Goal: Information Seeking & Learning: Learn about a topic

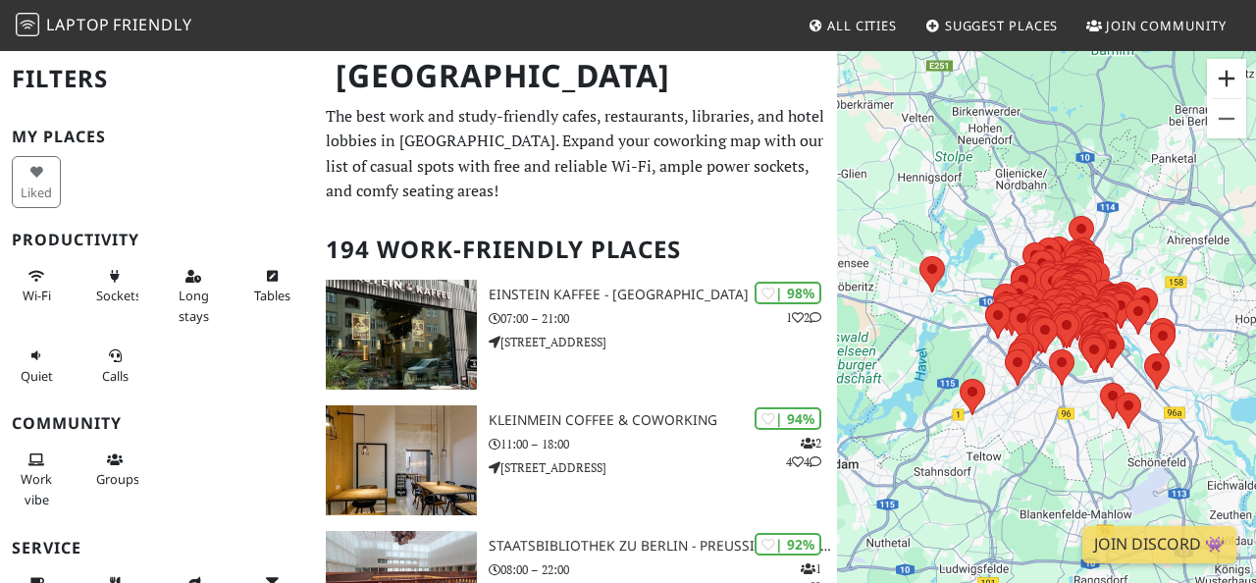
click at [1226, 80] on button "Vergrößern" at bounding box center [1226, 78] width 39 height 39
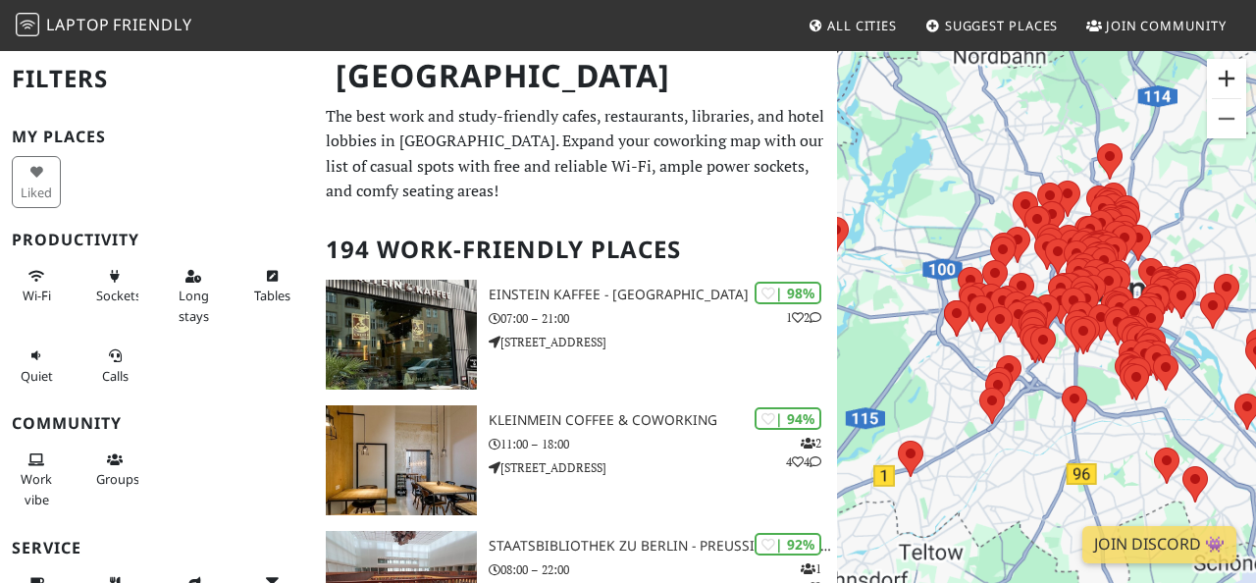
click at [1226, 80] on button "Vergrößern" at bounding box center [1226, 78] width 39 height 39
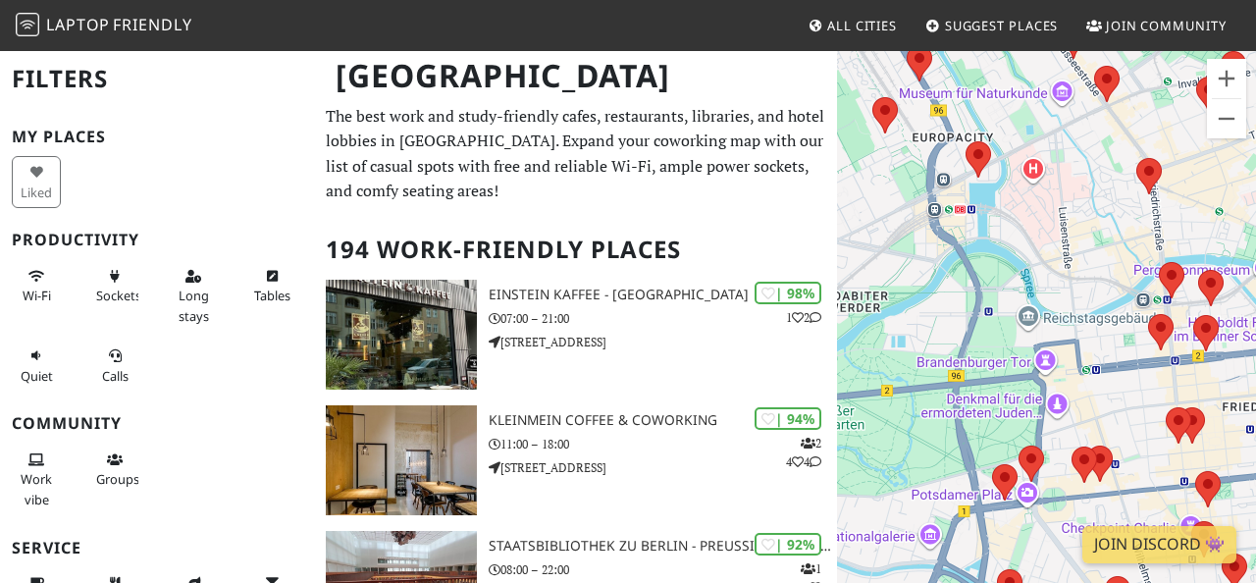
drag, startPoint x: 1135, startPoint y: 150, endPoint x: 978, endPoint y: 570, distance: 448.5
click at [978, 570] on div "Um von einem Element zum anderen zu gelangen, drückst du die Pfeiltasten entspr…" at bounding box center [1046, 340] width 419 height 583
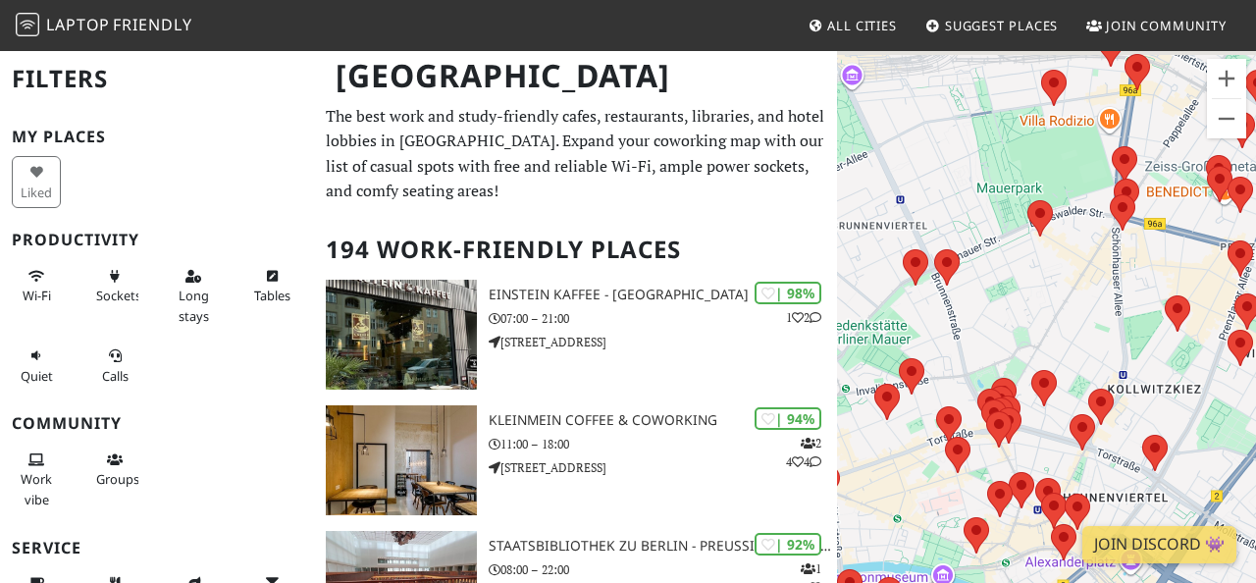
drag, startPoint x: 1203, startPoint y: 207, endPoint x: 877, endPoint y: 517, distance: 450.6
click at [877, 517] on div "Um von einem Element zum anderen zu gelangen, drückst du die Pfeiltasten entspr…" at bounding box center [1046, 340] width 419 height 583
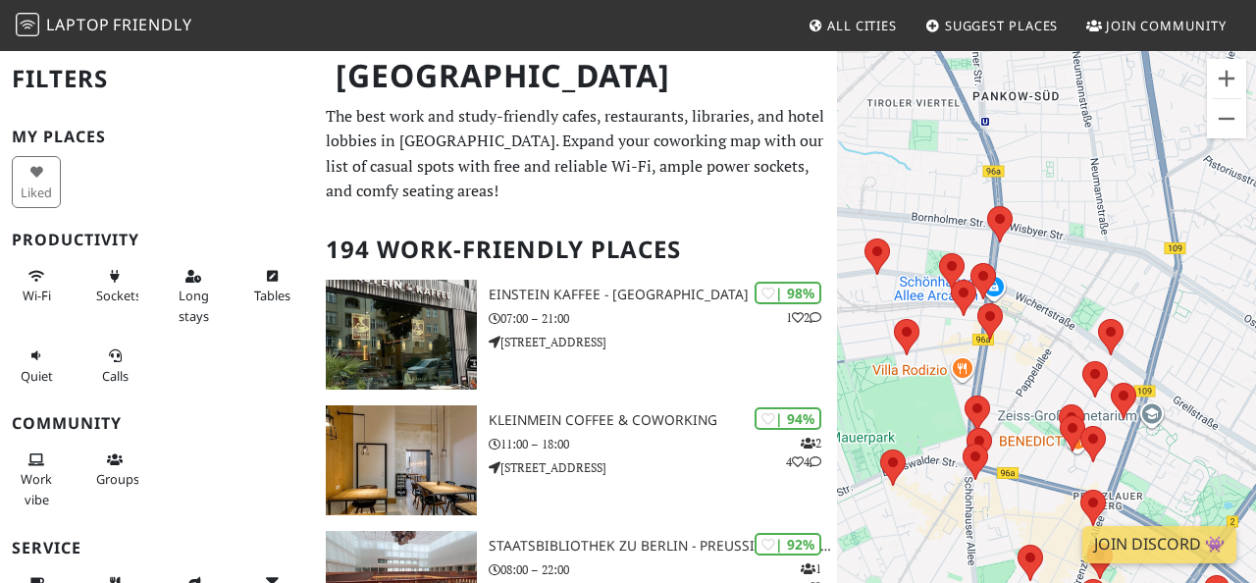
drag, startPoint x: 1142, startPoint y: 272, endPoint x: 993, endPoint y: 524, distance: 292.6
click at [993, 524] on div "Um von einem Element zum anderen zu gelangen, drückst du die Pfeiltasten entspr…" at bounding box center [1046, 340] width 419 height 583
click at [1227, 75] on button "Vergrößern" at bounding box center [1226, 78] width 39 height 39
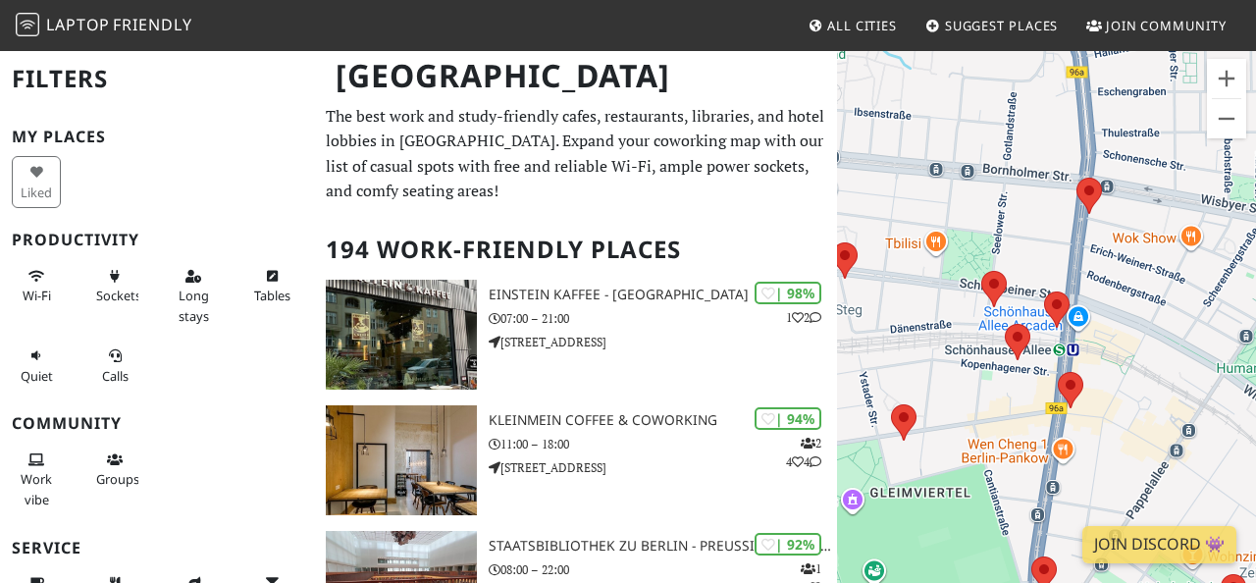
drag, startPoint x: 1001, startPoint y: 200, endPoint x: 1150, endPoint y: 272, distance: 165.5
click at [1150, 272] on div "Um von einem Element zum anderen zu gelangen, drückst du die Pfeiltasten entspr…" at bounding box center [1046, 340] width 419 height 583
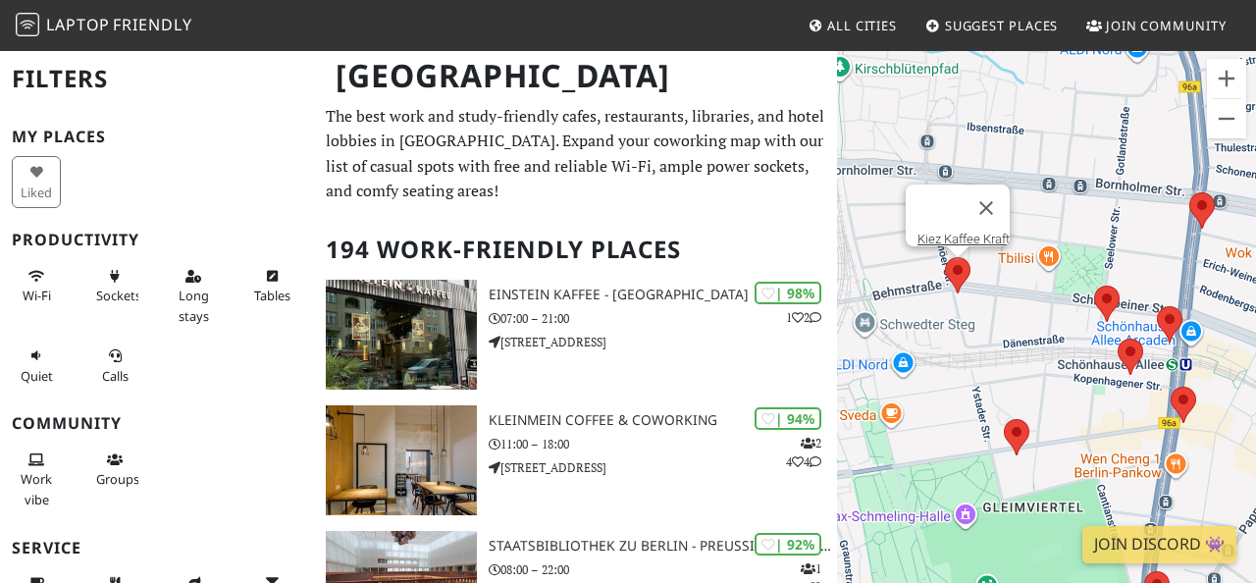
click at [945, 257] on area at bounding box center [945, 257] width 0 height 0
click at [1094, 286] on area at bounding box center [1094, 286] width 0 height 0
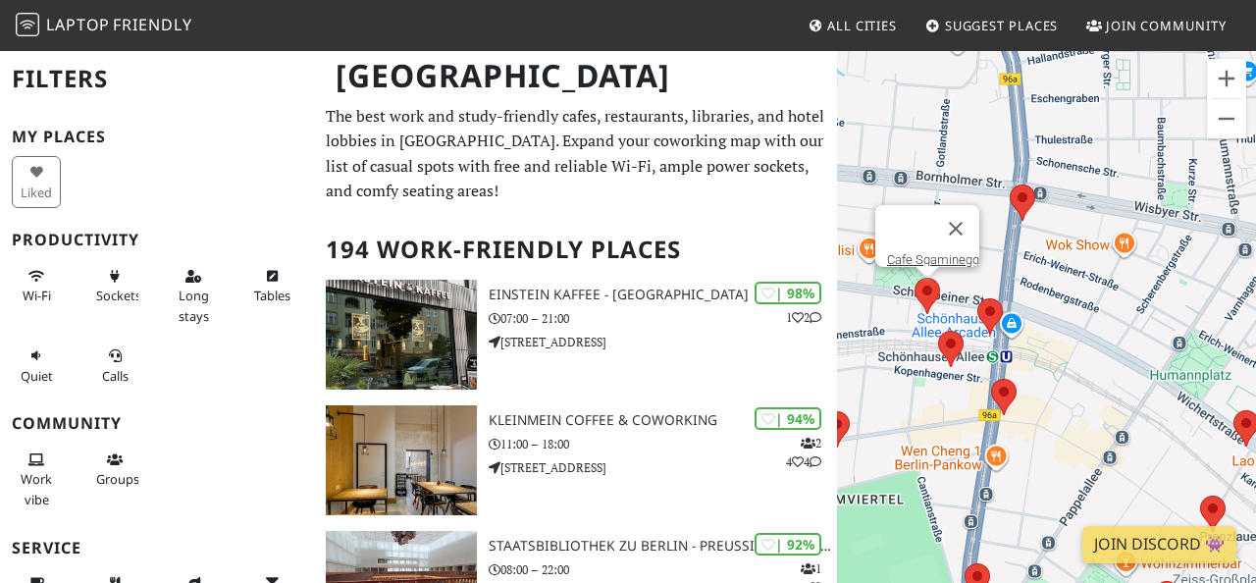
drag, startPoint x: 1195, startPoint y: 272, endPoint x: 1009, endPoint y: 264, distance: 185.7
click at [1009, 264] on div "Um von einem Element zum anderen zu gelangen, drückst du die Pfeiltasten entspr…" at bounding box center [1046, 340] width 419 height 583
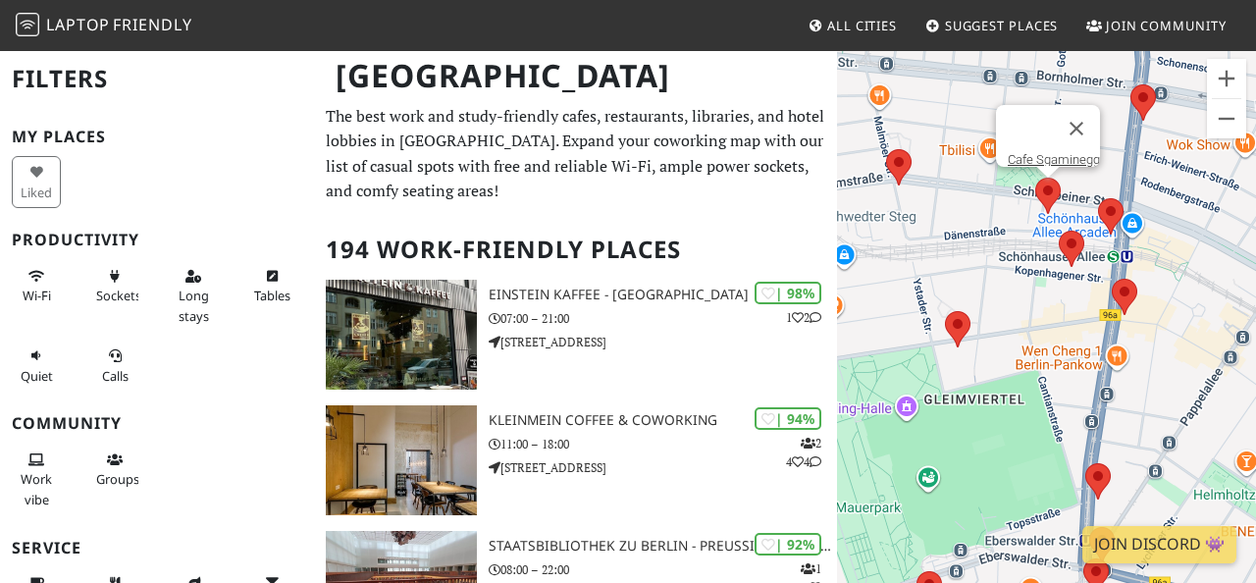
drag, startPoint x: 1116, startPoint y: 353, endPoint x: 1200, endPoint y: 253, distance: 131.0
click at [1200, 253] on div "Um von einem Element zum anderen zu gelangen, drückst du die Pfeiltasten entspr…" at bounding box center [1046, 340] width 419 height 583
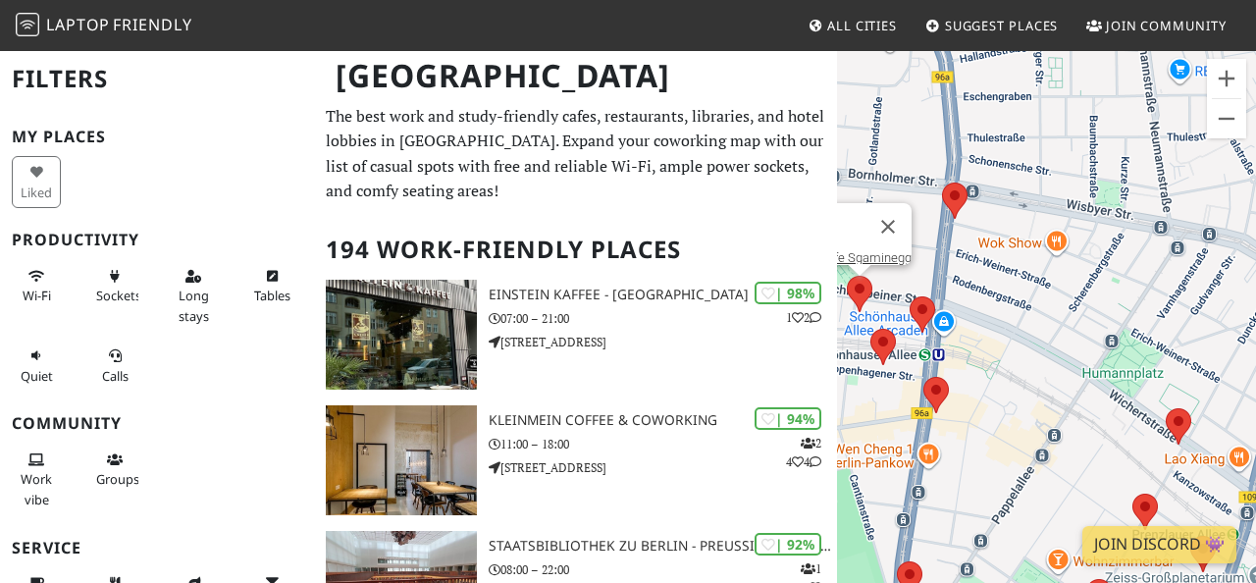
drag, startPoint x: 1172, startPoint y: 287, endPoint x: 996, endPoint y: 386, distance: 201.7
click at [996, 386] on div "Um von einem Element zum anderen zu gelangen, drückst du die Pfeiltasten entspr…" at bounding box center [1046, 340] width 419 height 583
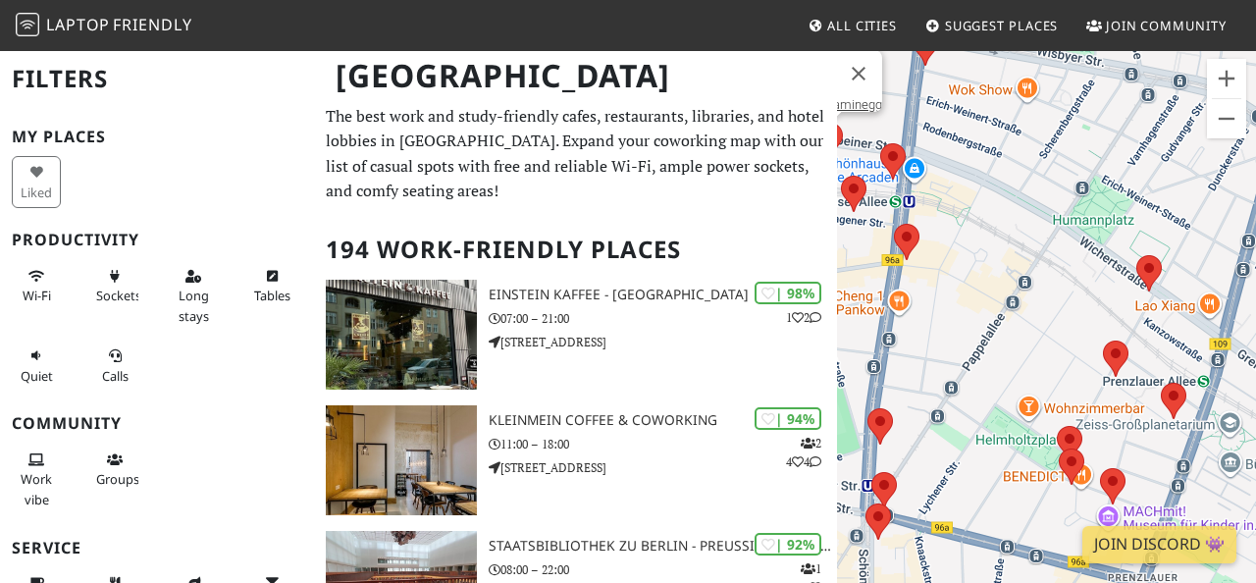
drag, startPoint x: 1001, startPoint y: 392, endPoint x: 972, endPoint y: 239, distance: 155.9
click at [972, 238] on div "Um von einem Element zum anderen zu gelangen, drückst du die Pfeiltasten entspr…" at bounding box center [1046, 340] width 419 height 583
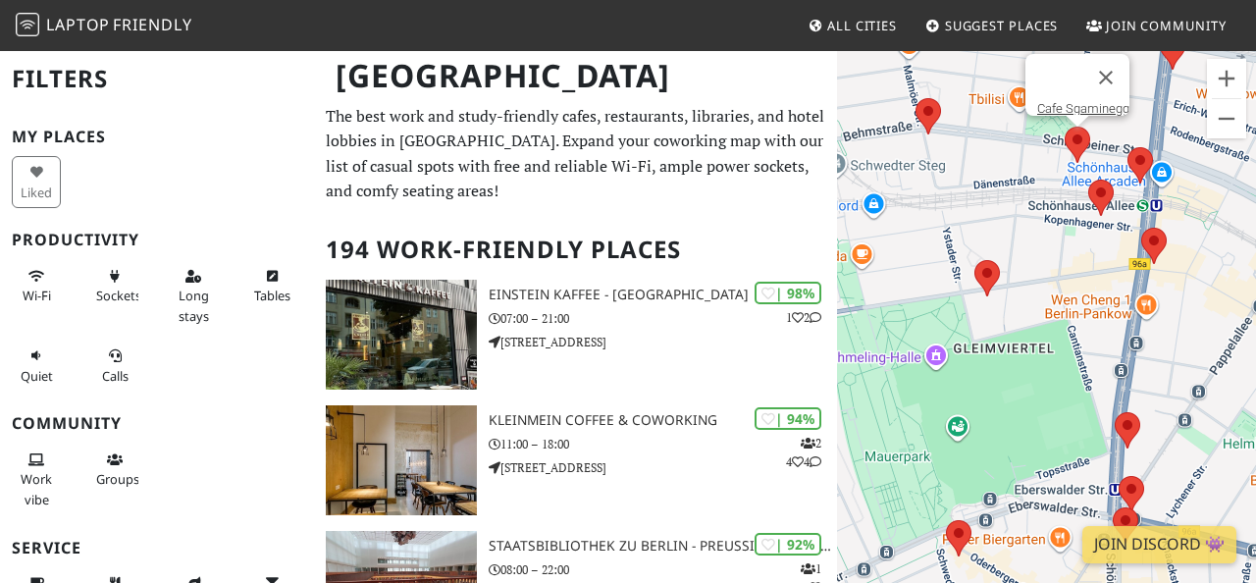
drag, startPoint x: 1005, startPoint y: 311, endPoint x: 1255, endPoint y: 314, distance: 250.3
click at [1255, 314] on div "Um von einem Element zum anderen zu gelangen, drückst du die Pfeiltasten entspr…" at bounding box center [1046, 340] width 419 height 583
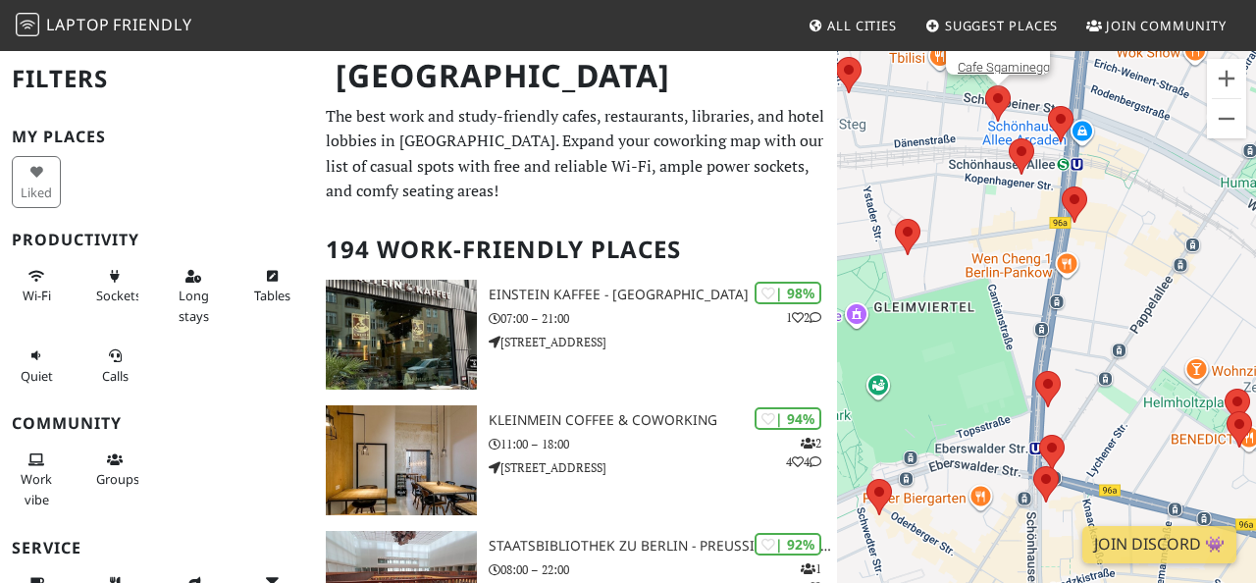
drag, startPoint x: 993, startPoint y: 331, endPoint x: 914, endPoint y: 292, distance: 88.7
click at [914, 291] on div "Um von einem Element zum anderen zu gelangen, drückst du die Pfeiltasten entspr…" at bounding box center [1046, 340] width 419 height 583
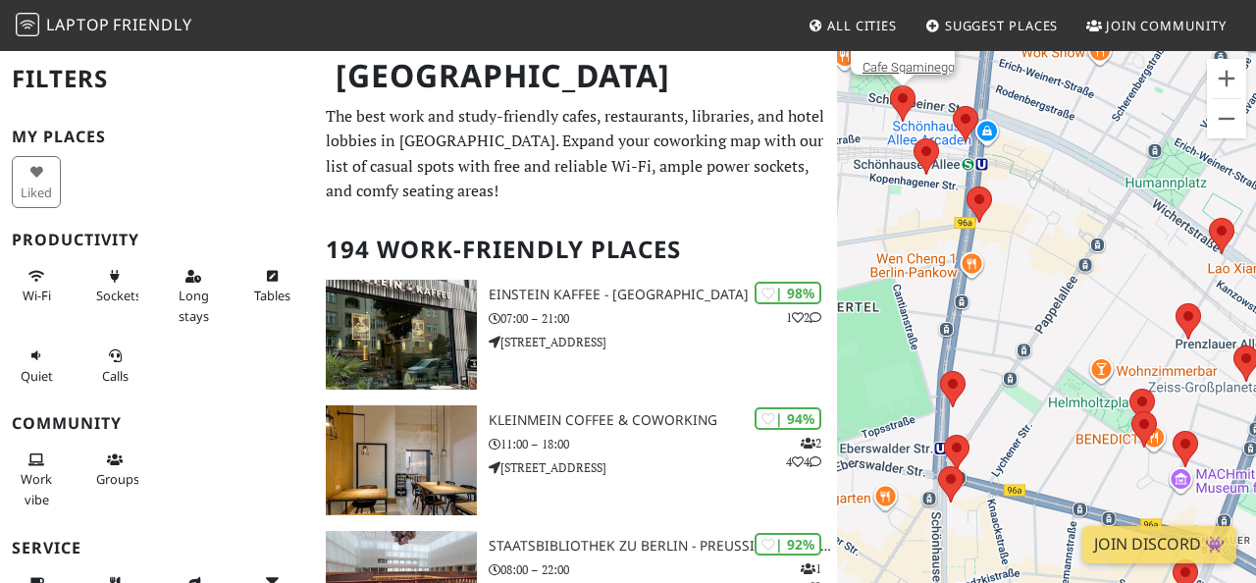
drag, startPoint x: 1146, startPoint y: 297, endPoint x: 1040, endPoint y: 294, distance: 105.1
click at [1040, 294] on div "Um von einem Element zum anderen zu gelangen, drückst du die Pfeiltasten entspr…" at bounding box center [1046, 340] width 419 height 583
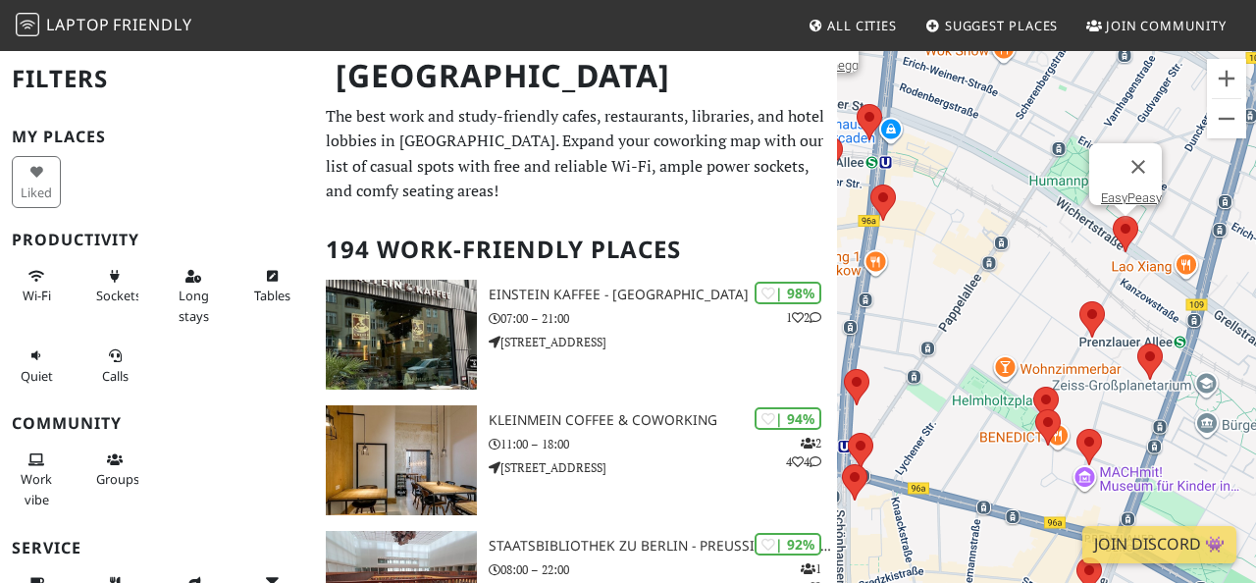
click at [1113, 216] on area at bounding box center [1113, 216] width 0 height 0
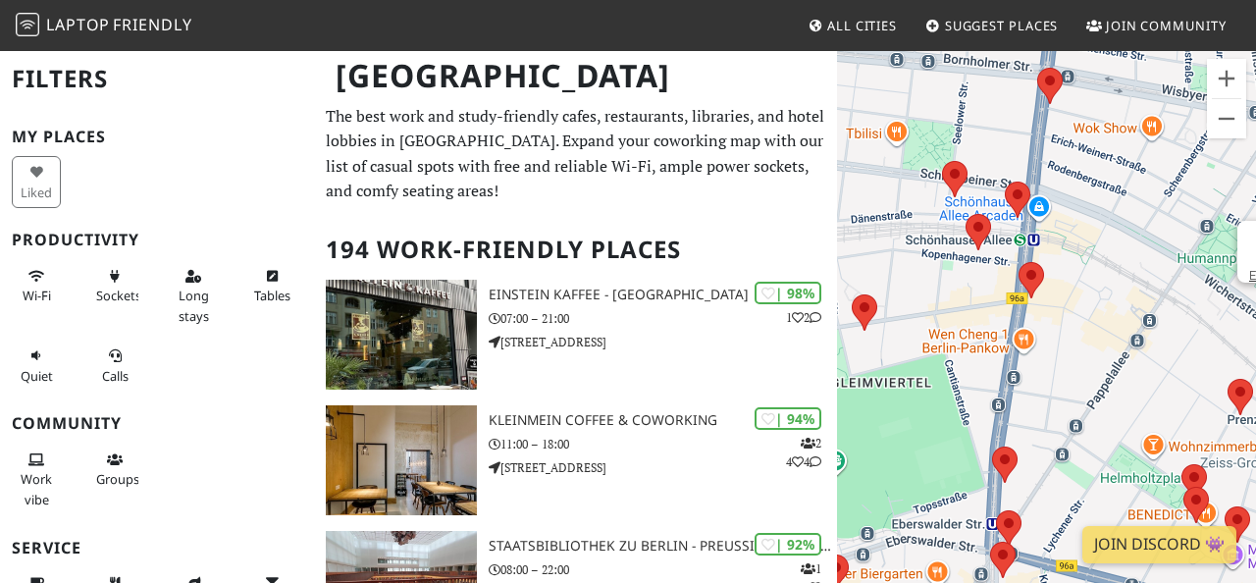
drag, startPoint x: 1043, startPoint y: 246, endPoint x: 1199, endPoint y: 324, distance: 174.3
click at [1199, 325] on div "Um von einem Element zum anderen zu gelangen, drückst du die Pfeiltasten entspr…" at bounding box center [1046, 340] width 419 height 583
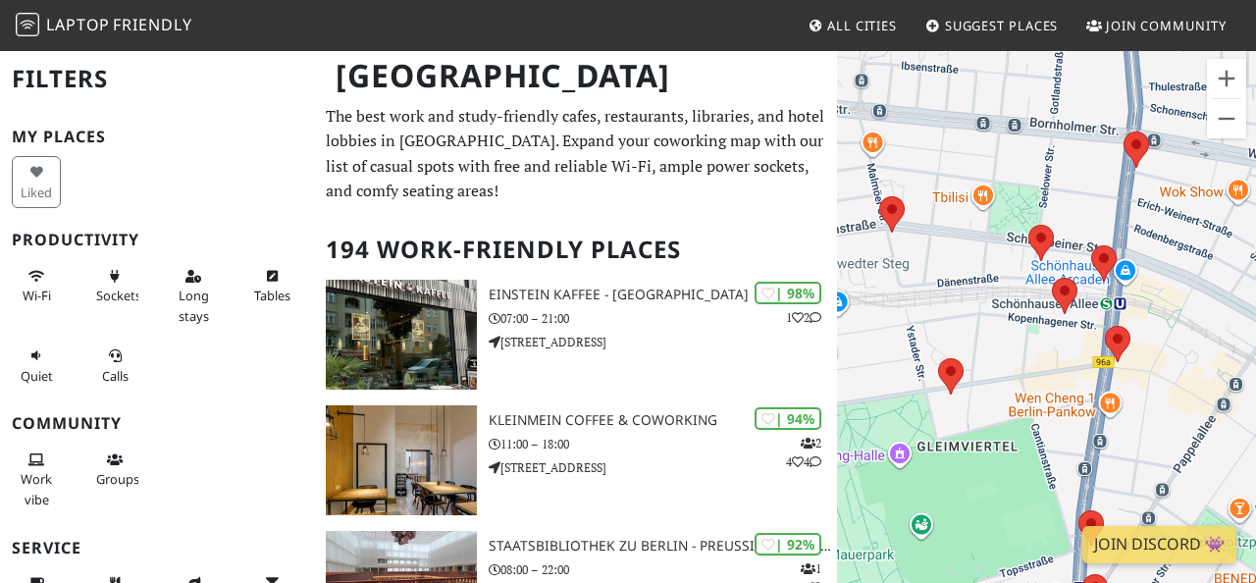
drag, startPoint x: 1106, startPoint y: 295, endPoint x: 1188, endPoint y: 361, distance: 104.7
click at [1188, 361] on div "Um von einem Element zum anderen zu gelangen, drückst du die Pfeiltasten entspr…" at bounding box center [1046, 340] width 419 height 583
click at [1224, 75] on button "Vergrößern" at bounding box center [1226, 78] width 39 height 39
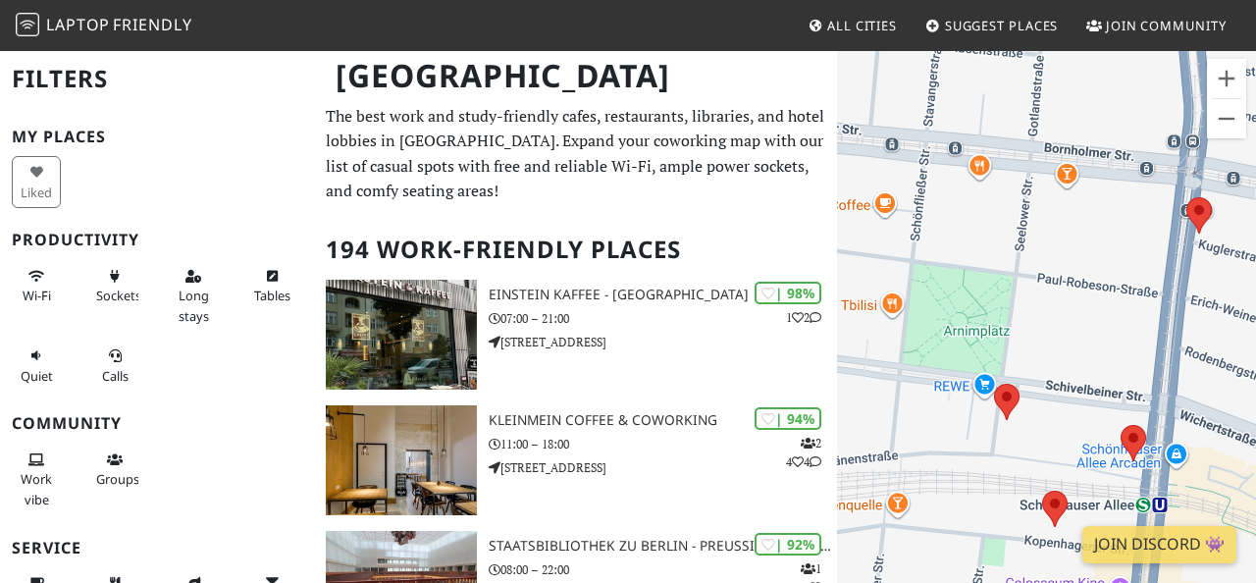
drag, startPoint x: 1094, startPoint y: 145, endPoint x: 1067, endPoint y: 386, distance: 242.1
click at [1067, 386] on div "Um von einem Element zum anderen zu gelangen, drückst du die Pfeiltasten entspr…" at bounding box center [1046, 340] width 419 height 583
click at [1225, 126] on button "Verkleinern" at bounding box center [1226, 118] width 39 height 39
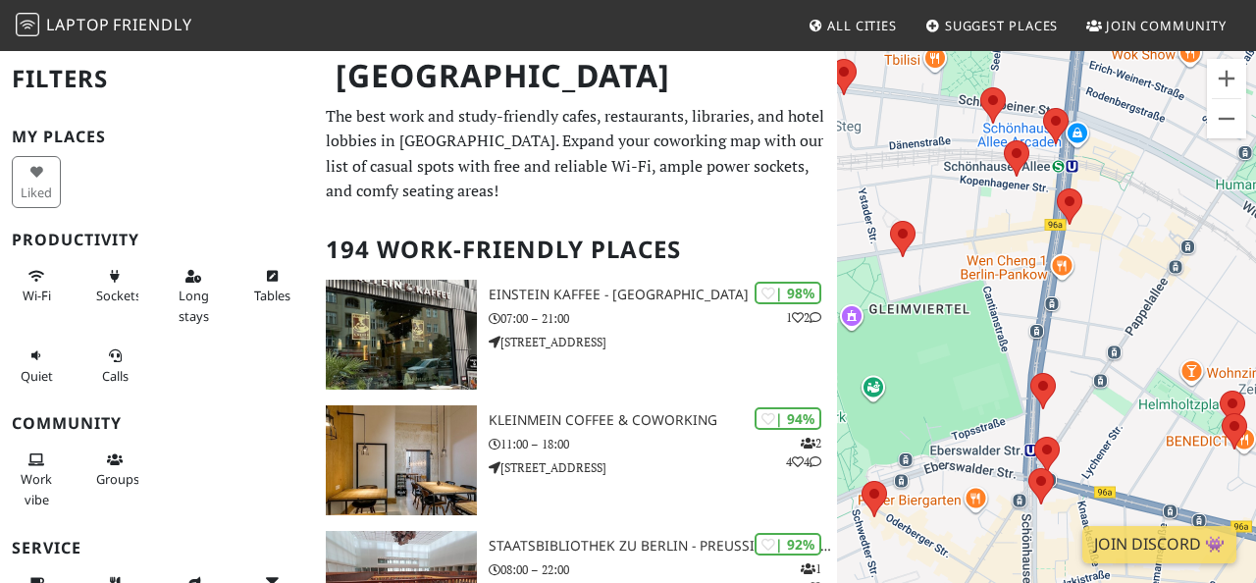
drag, startPoint x: 961, startPoint y: 400, endPoint x: 921, endPoint y: 136, distance: 266.1
click at [921, 136] on div "Um von einem Element zum anderen zu gelangen, drückst du die Pfeiltasten entspr…" at bounding box center [1046, 340] width 419 height 583
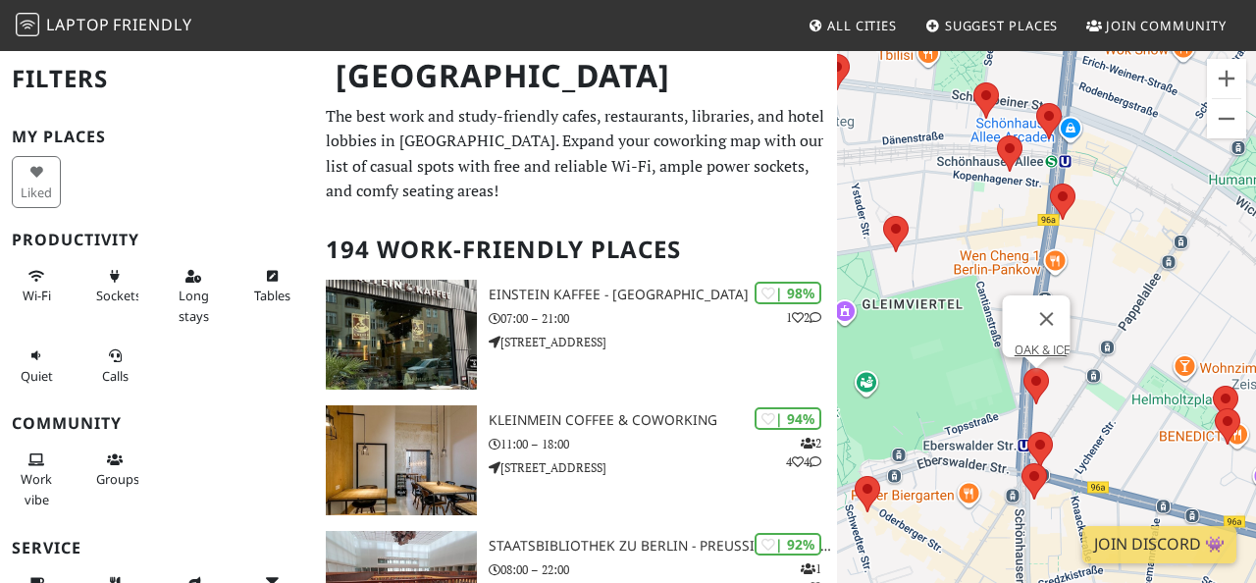
click at [1024, 368] on area at bounding box center [1024, 368] width 0 height 0
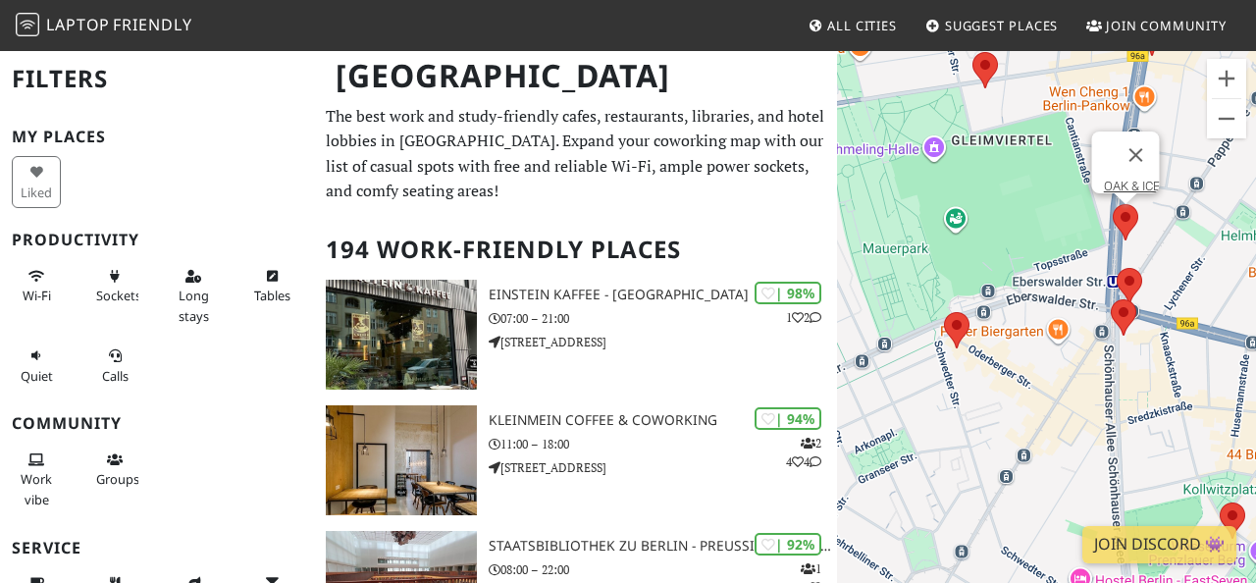
drag, startPoint x: 933, startPoint y: 537, endPoint x: 1022, endPoint y: 370, distance: 188.8
click at [1023, 370] on div "Um von einem Element zum anderen zu gelangen, drückst du die Pfeiltasten entspr…" at bounding box center [1046, 340] width 419 height 583
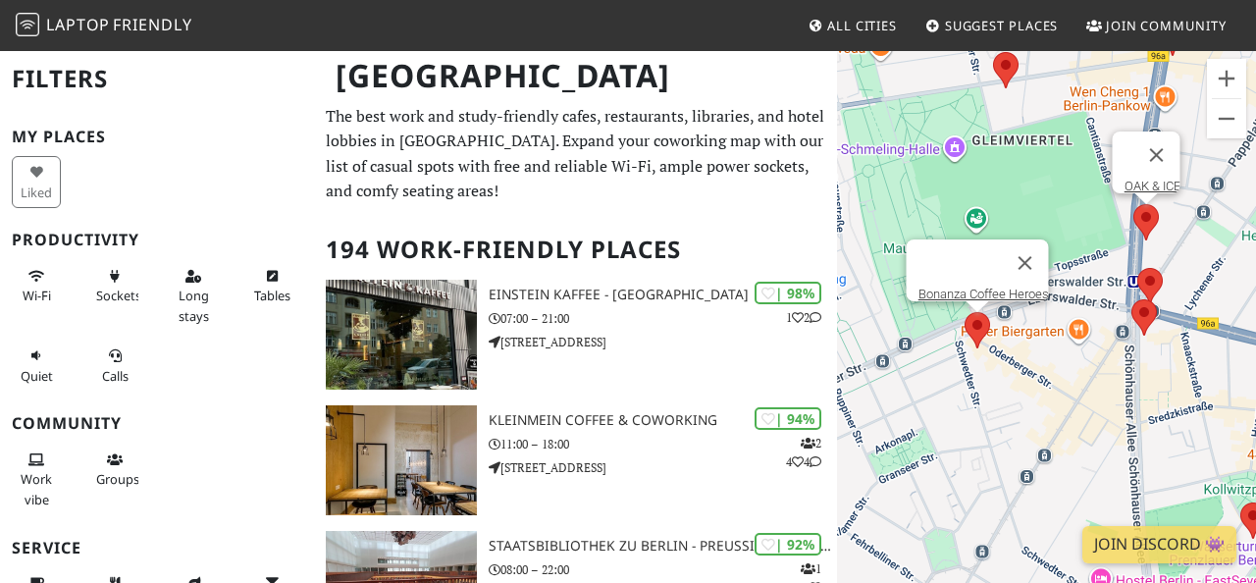
click at [965, 312] on area at bounding box center [965, 312] width 0 height 0
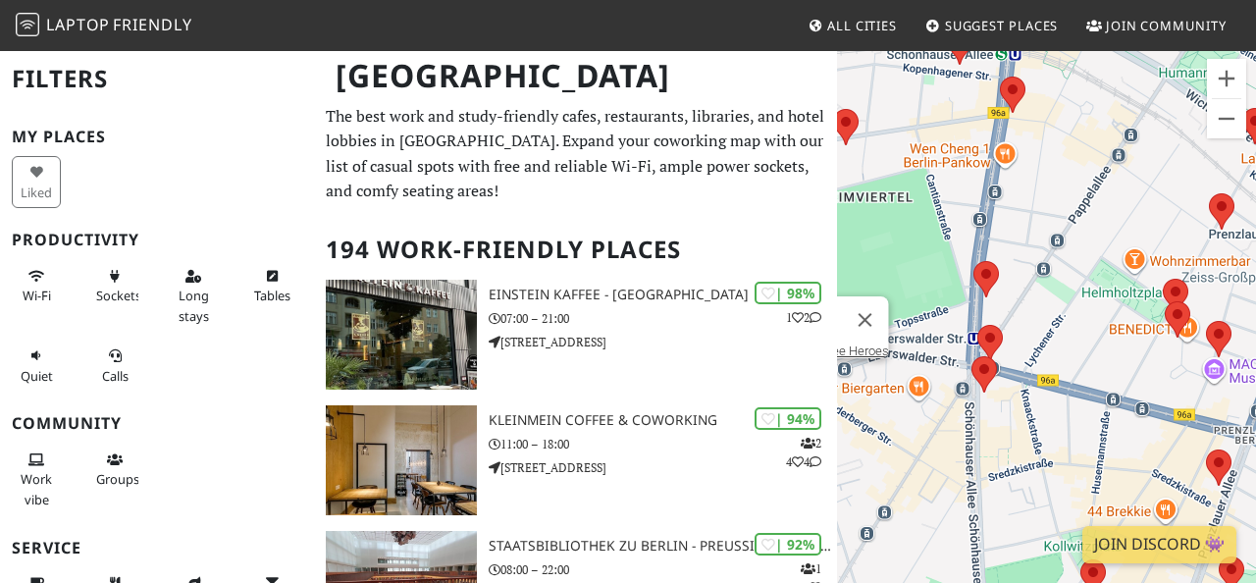
drag, startPoint x: 1086, startPoint y: 403, endPoint x: 927, endPoint y: 461, distance: 169.2
click at [926, 461] on div "Um von einem Element zum anderen zu gelangen, drückst du die Pfeiltasten entspr…" at bounding box center [1046, 340] width 419 height 583
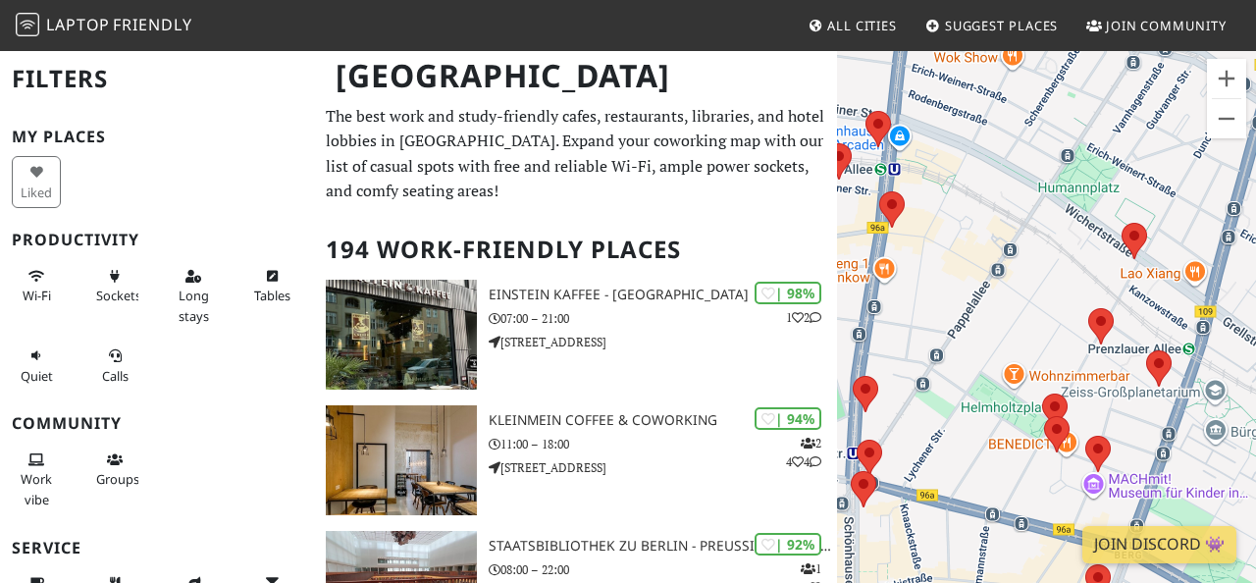
drag, startPoint x: 1109, startPoint y: 196, endPoint x: 988, endPoint y: 316, distance: 170.1
click at [987, 315] on div "Um von einem Element zum anderen zu gelangen, drückst du die Pfeiltasten entspr…" at bounding box center [1046, 340] width 419 height 583
click at [1122, 223] on area at bounding box center [1122, 223] width 0 height 0
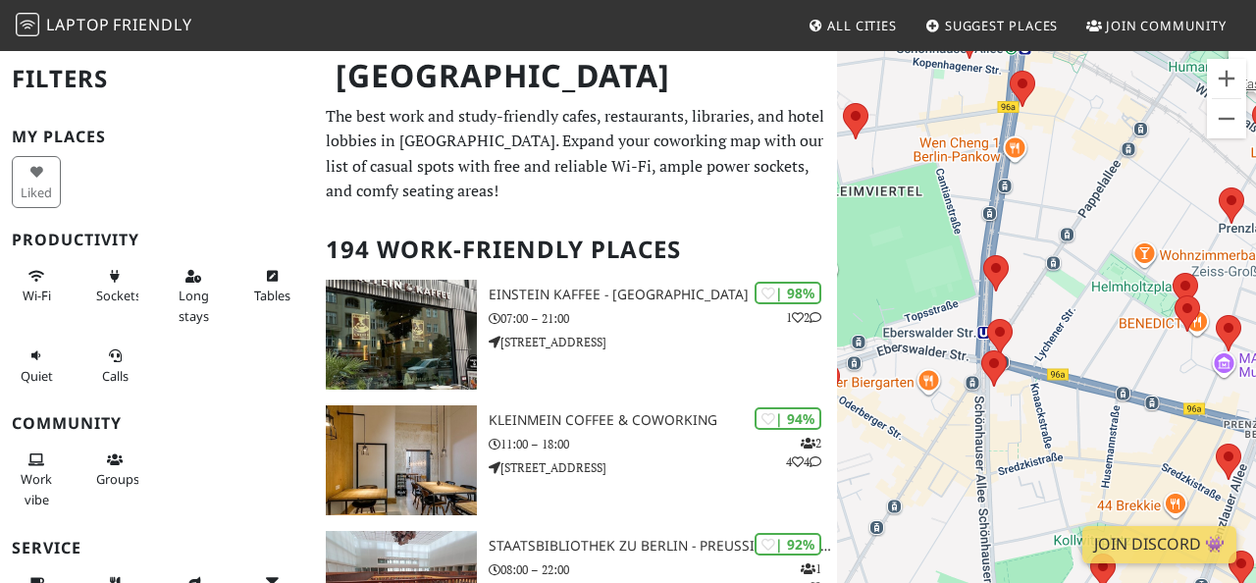
drag, startPoint x: 923, startPoint y: 272, endPoint x: 1042, endPoint y: 148, distance: 172.2
click at [1042, 148] on div "Um von einem Element zum anderen zu gelangen, drückst du die Pfeiltasten entspr…" at bounding box center [1046, 340] width 419 height 583
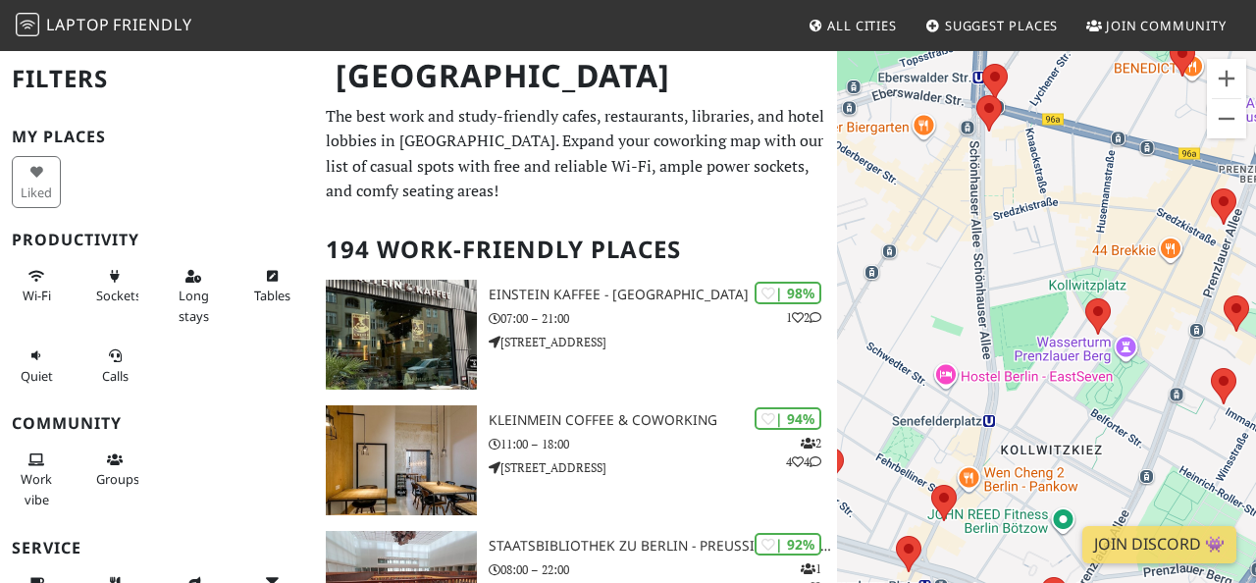
drag, startPoint x: 1005, startPoint y: 429, endPoint x: 1014, endPoint y: 176, distance: 253.4
click at [1015, 174] on div "Um von einem Element zum anderen zu gelangen, drückst du die Pfeiltasten entspr…" at bounding box center [1046, 340] width 419 height 583
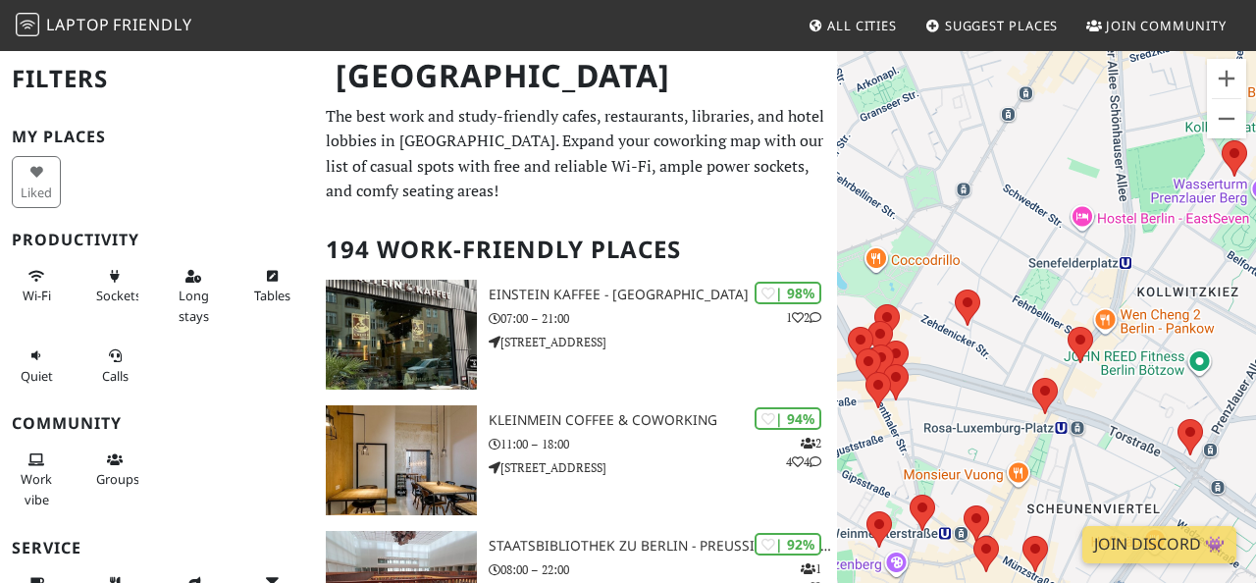
drag, startPoint x: 1030, startPoint y: 406, endPoint x: 1249, endPoint y: 297, distance: 244.5
click at [1248, 292] on div "Um von einem Element zum anderen zu gelangen, drückst du die Pfeiltasten entspr…" at bounding box center [1046, 340] width 419 height 583
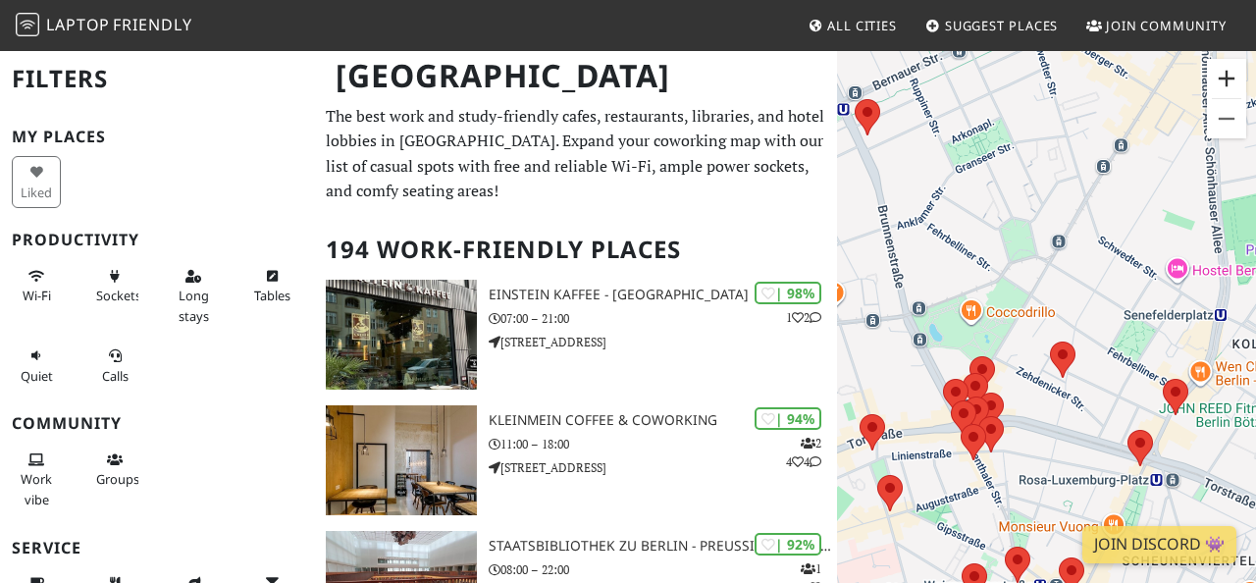
click at [1234, 67] on button "Vergrößern" at bounding box center [1226, 78] width 39 height 39
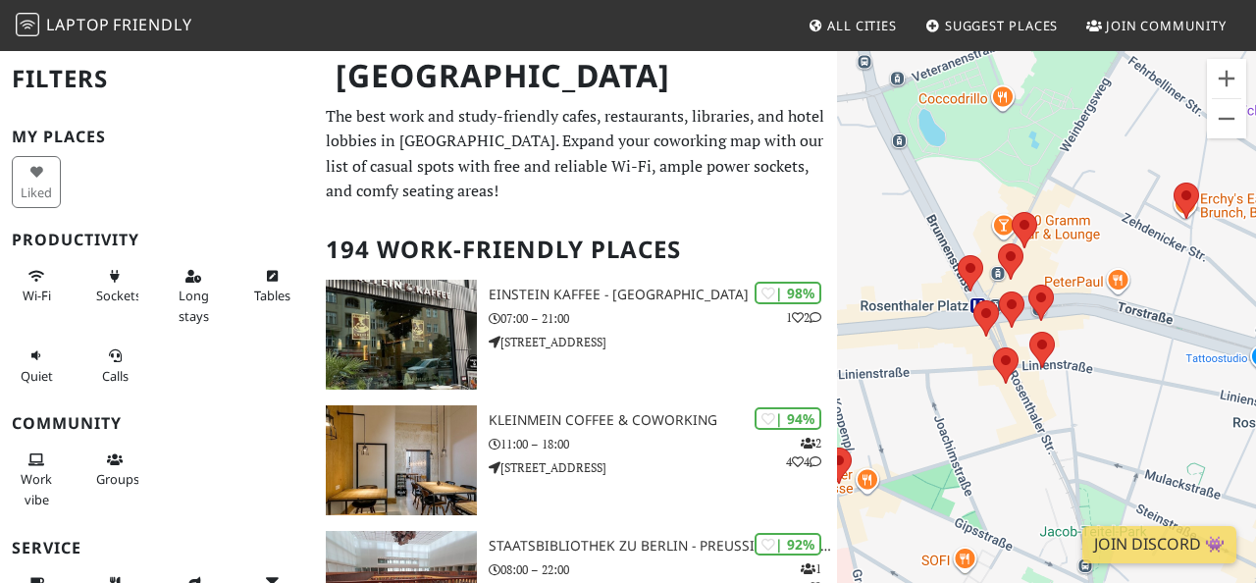
drag, startPoint x: 935, startPoint y: 406, endPoint x: 1043, endPoint y: 206, distance: 227.5
click at [1043, 206] on div "Um von einem Element zum anderen zu gelangen, drückst du die Pfeiltasten entspr…" at bounding box center [1046, 340] width 419 height 583
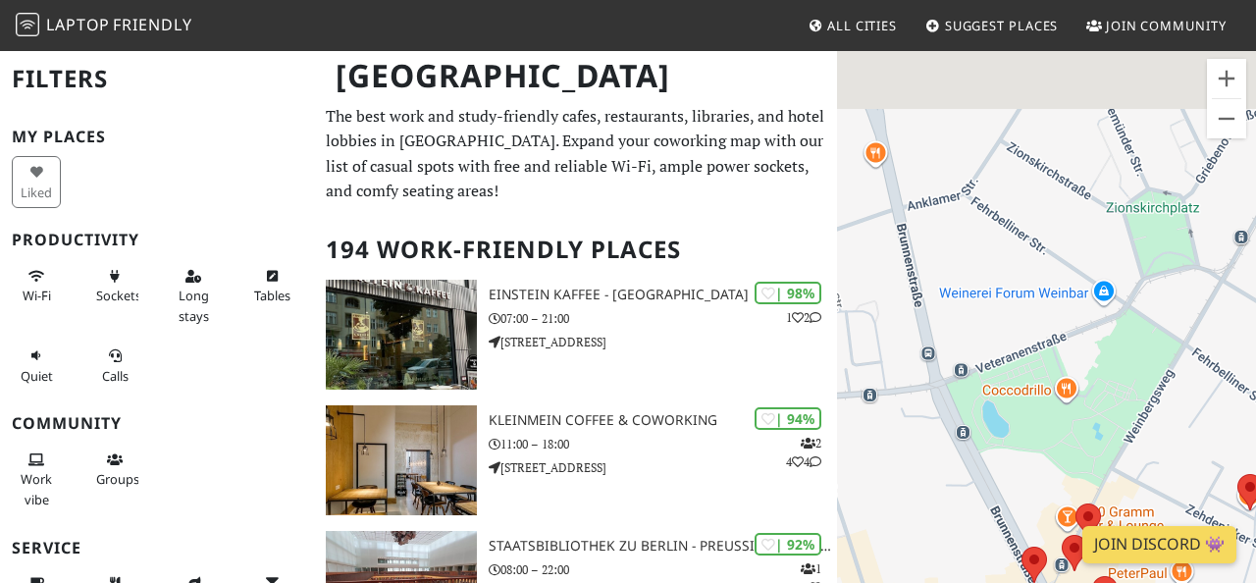
drag, startPoint x: 1094, startPoint y: 158, endPoint x: 1139, endPoint y: 542, distance: 386.3
click at [1154, 540] on body "Laptop Friendly All Cities Suggest Places Join Community [GEOGRAPHIC_DATA] Filt…" at bounding box center [628, 291] width 1256 height 583
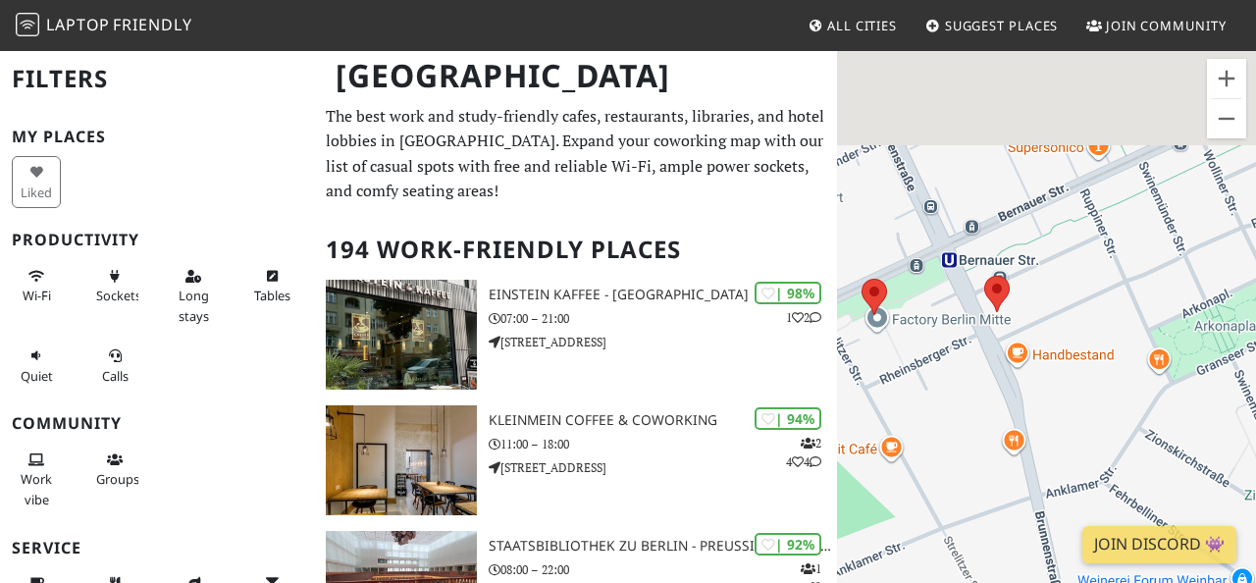
drag, startPoint x: 977, startPoint y: 228, endPoint x: 1156, endPoint y: 439, distance: 277.1
click at [1156, 439] on div "Um von einem Element zum anderen zu gelangen, drückst du die Pfeiltasten entspr…" at bounding box center [1046, 340] width 419 height 583
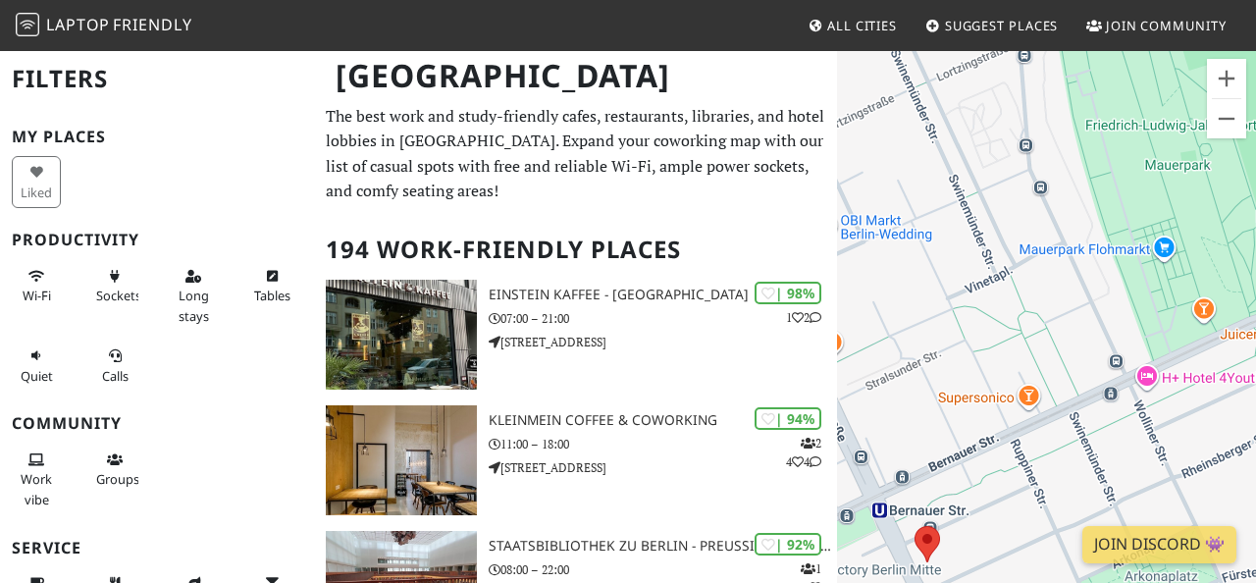
drag, startPoint x: 1131, startPoint y: 187, endPoint x: 957, endPoint y: 399, distance: 273.4
click at [957, 400] on div "Um von einem Element zum anderen zu gelangen, drückst du die Pfeiltasten entspr…" at bounding box center [1046, 340] width 419 height 583
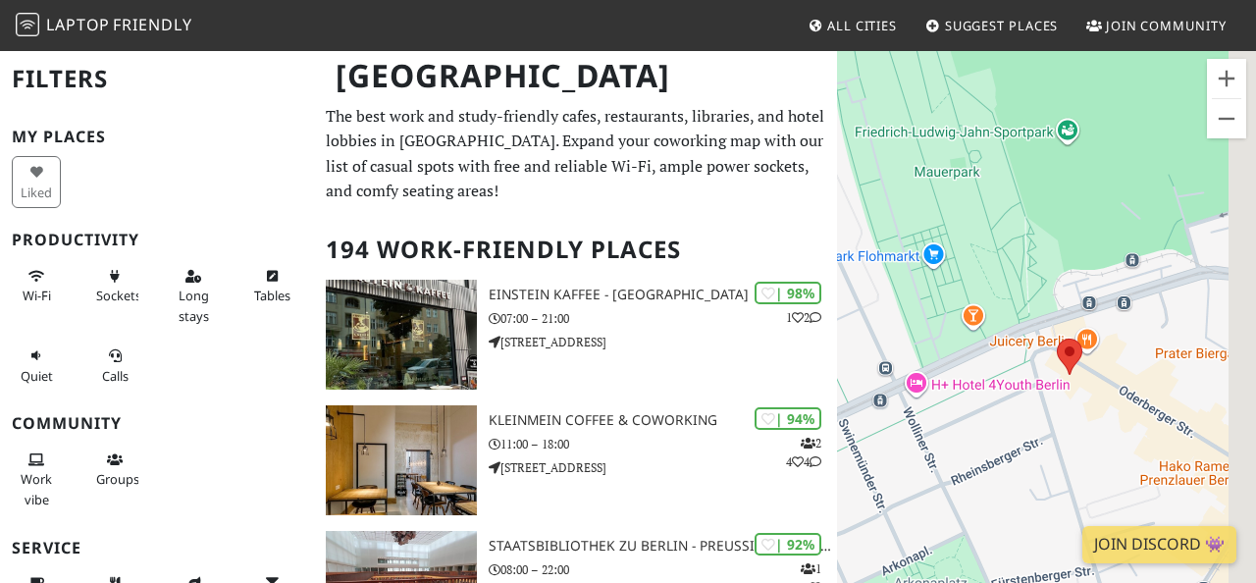
drag, startPoint x: 1203, startPoint y: 244, endPoint x: 973, endPoint y: 244, distance: 230.7
click at [973, 244] on div "Um von einem Element zum anderen zu gelangen, drückst du die Pfeiltasten entspr…" at bounding box center [1046, 340] width 419 height 583
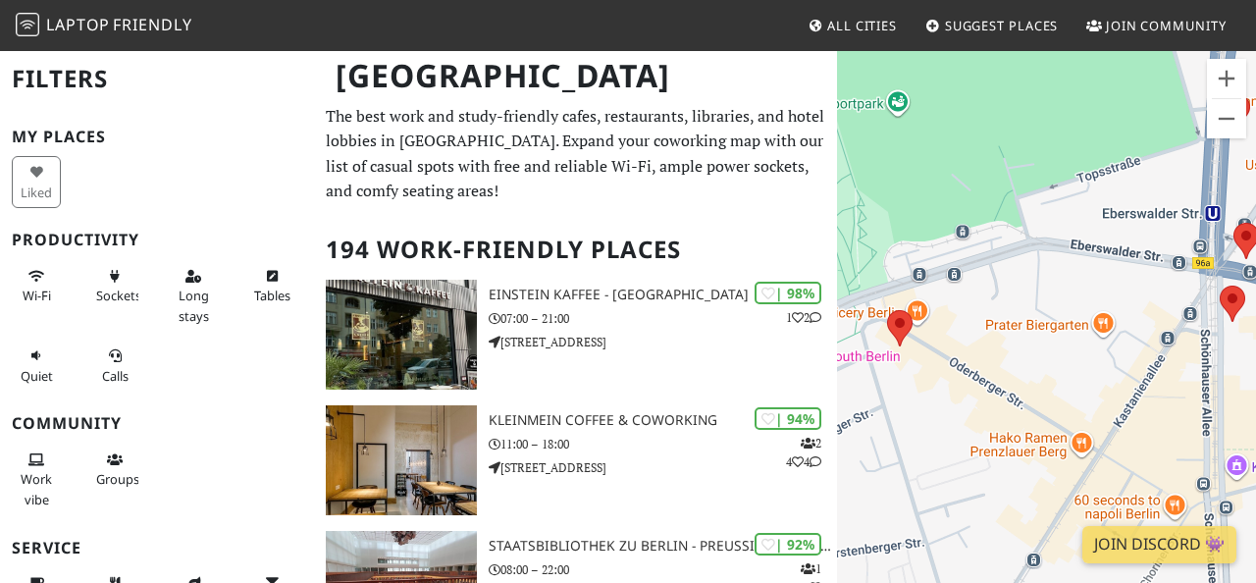
drag, startPoint x: 1161, startPoint y: 395, endPoint x: 880, endPoint y: 230, distance: 325.6
click at [880, 230] on div "Um von einem Element zum anderen zu gelangen, drückst du die Pfeiltasten entspr…" at bounding box center [1046, 340] width 419 height 583
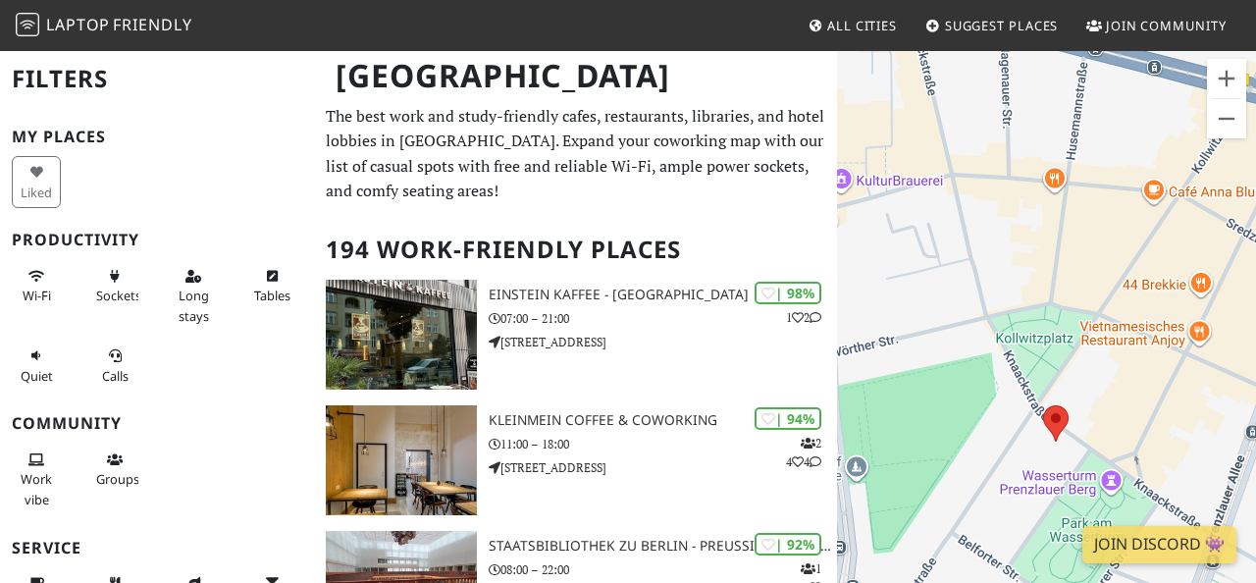
drag, startPoint x: 1050, startPoint y: 236, endPoint x: 978, endPoint y: 181, distance: 91.1
click at [978, 181] on div "Um von einem Element zum anderen zu gelangen, drückst du die Pfeiltasten entspr…" at bounding box center [1046, 340] width 419 height 583
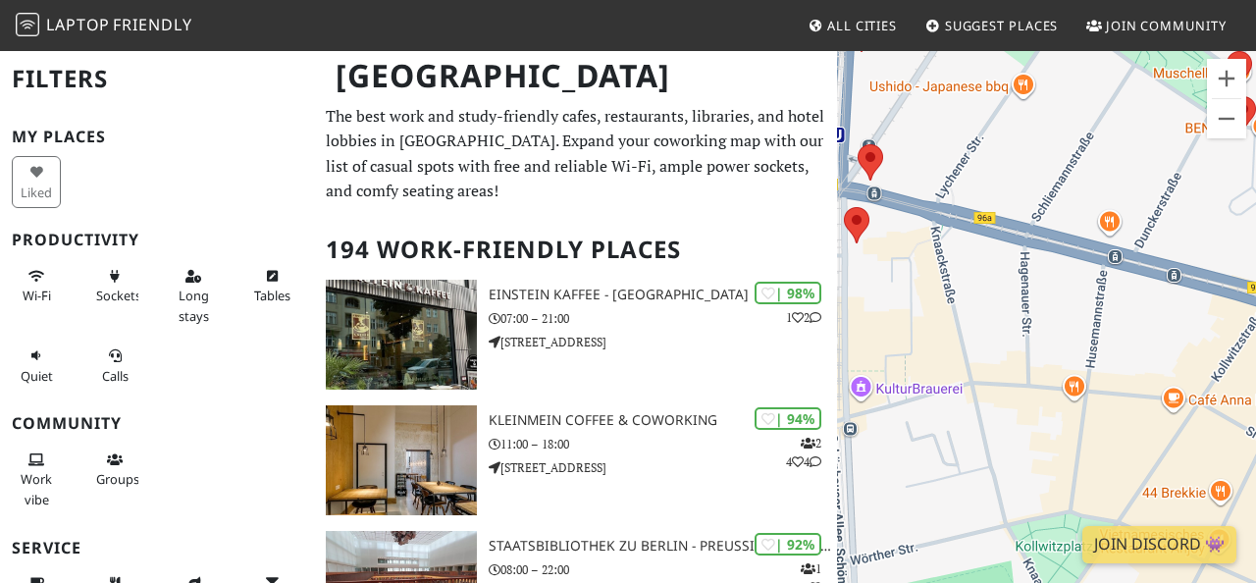
drag, startPoint x: 1037, startPoint y: 159, endPoint x: 1058, endPoint y: 375, distance: 217.0
click at [1058, 379] on div "Um von einem Element zum anderen zu gelangen, drückst du die Pfeiltasten entspr…" at bounding box center [1046, 340] width 419 height 583
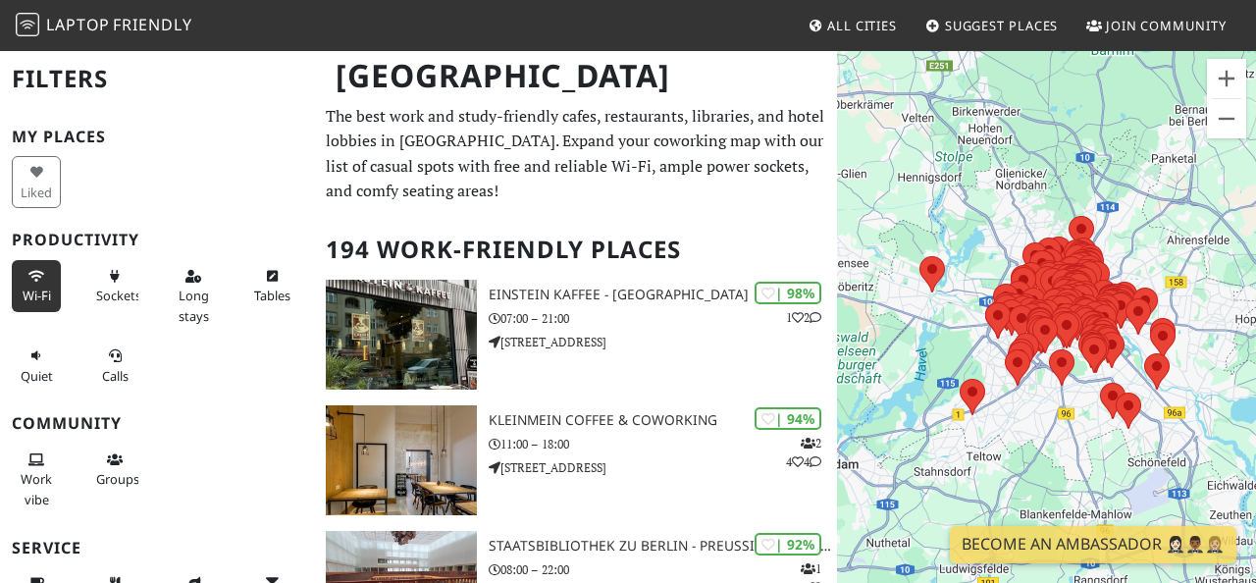
click at [44, 284] on button "Wi-Fi" at bounding box center [36, 286] width 49 height 52
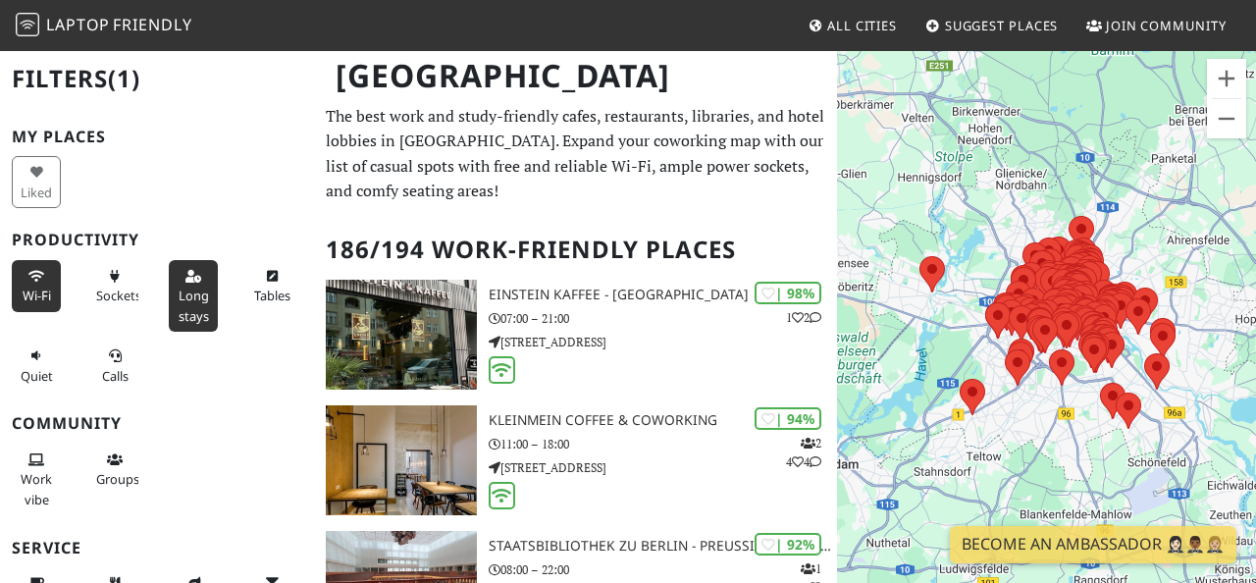
click at [203, 294] on span "Long stays" at bounding box center [194, 305] width 30 height 37
click at [121, 304] on button "Sockets" at bounding box center [114, 286] width 49 height 52
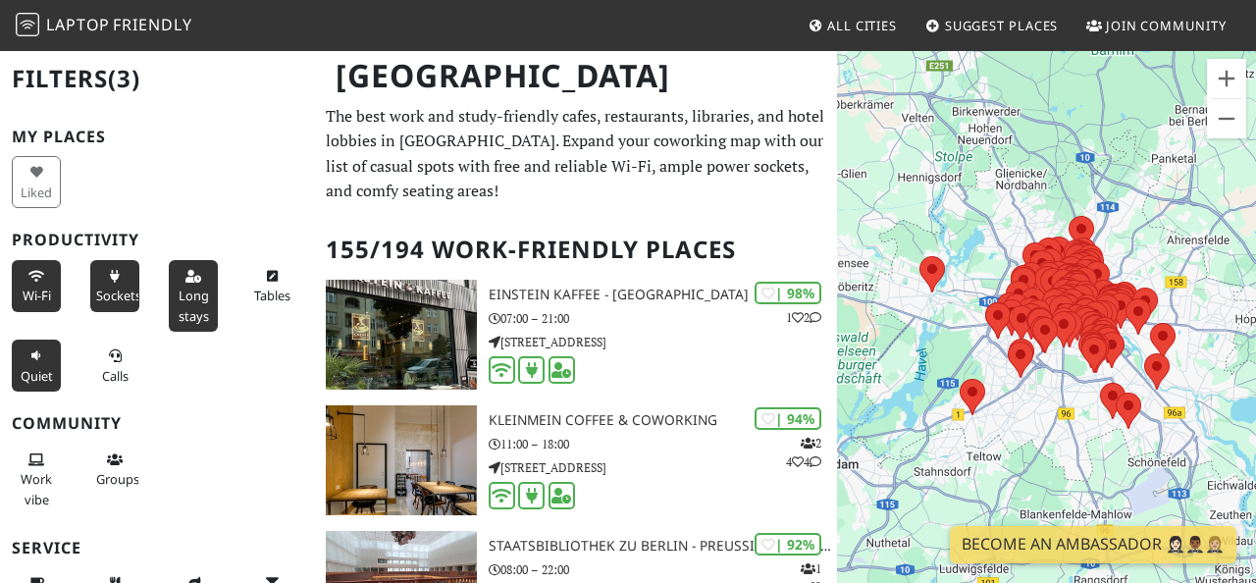
click at [36, 354] on icon at bounding box center [36, 356] width 16 height 13
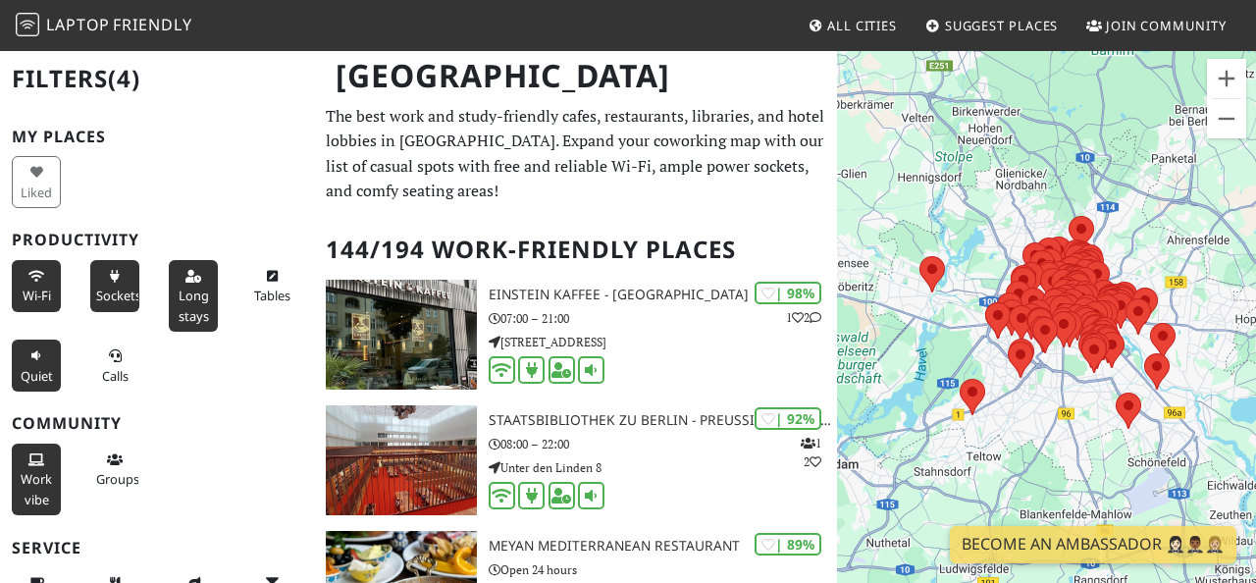
click at [39, 474] on span "Work vibe" at bounding box center [36, 488] width 31 height 37
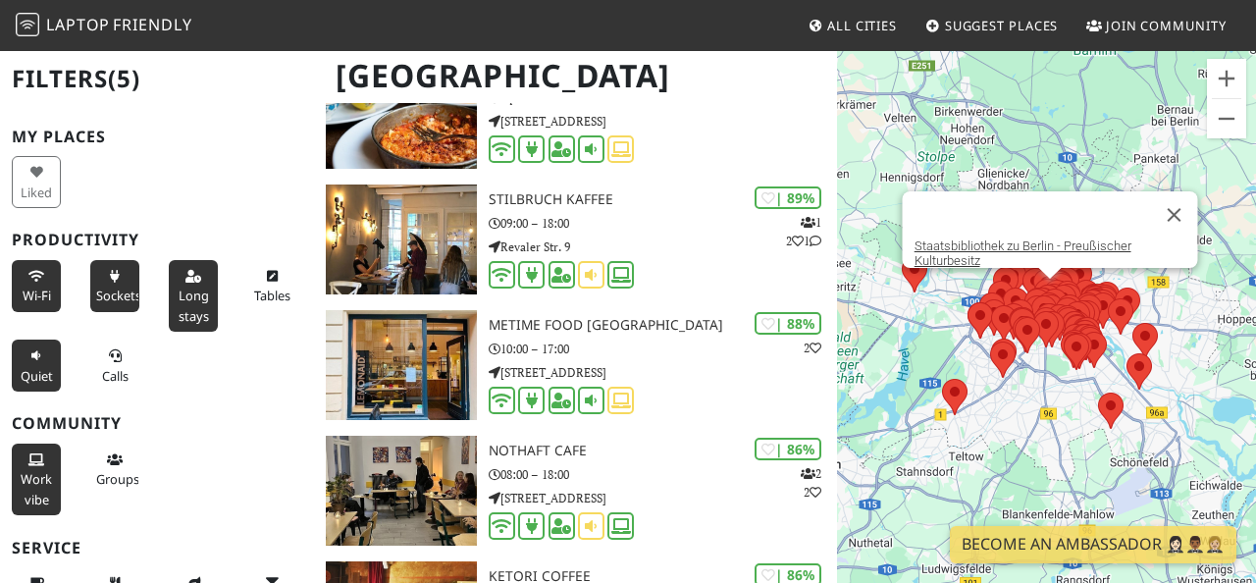
scroll to position [478, 0]
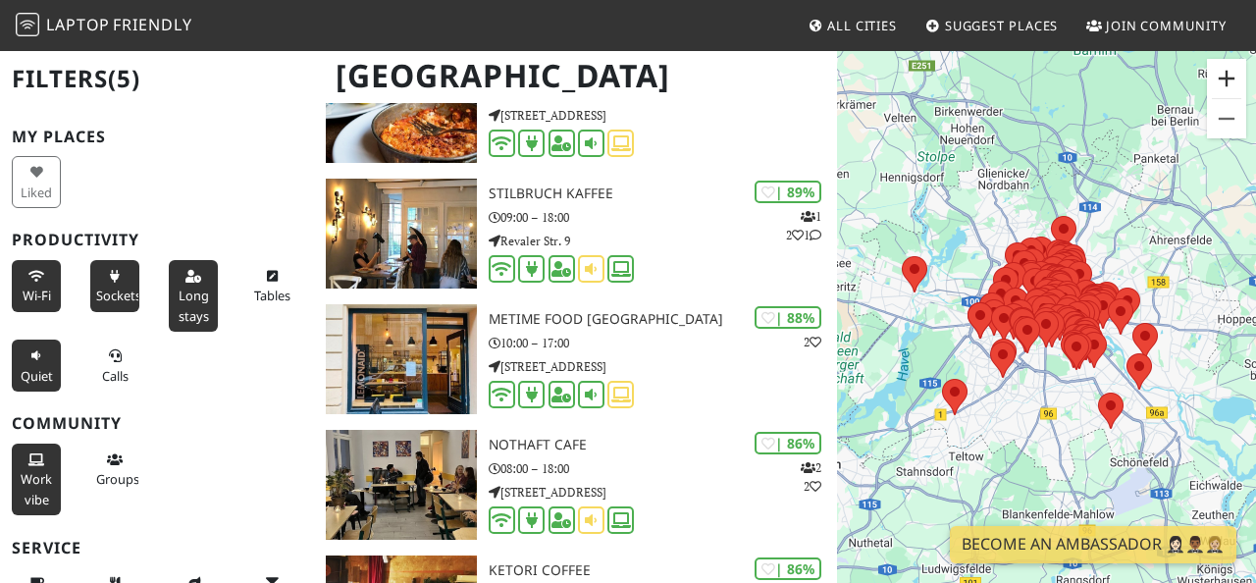
click at [1238, 69] on button "Vergrößern" at bounding box center [1226, 78] width 39 height 39
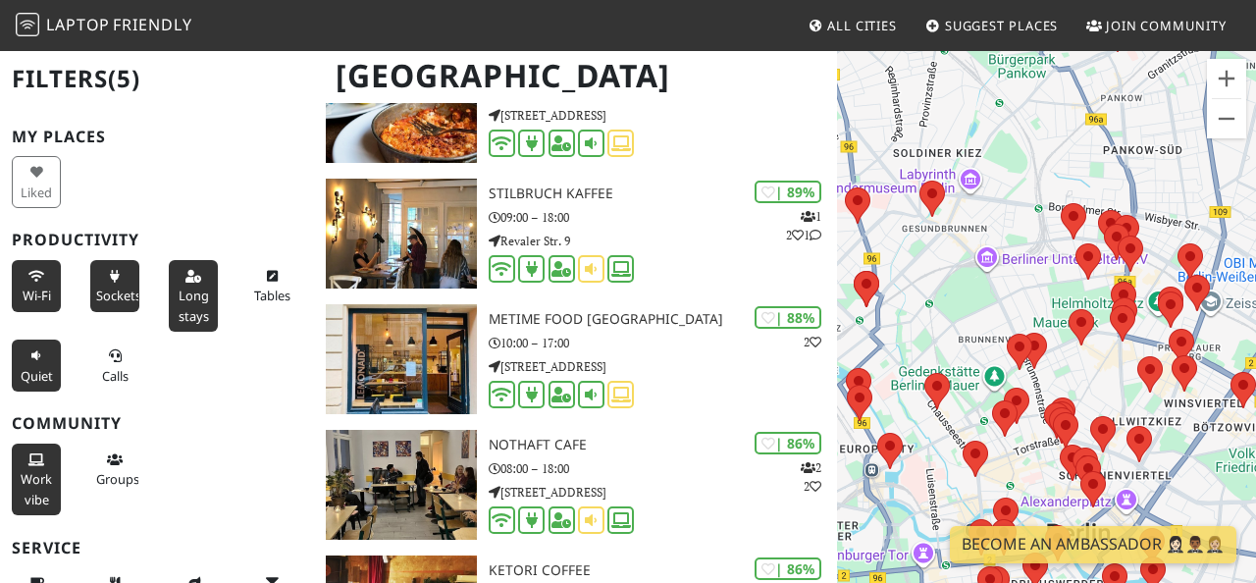
drag, startPoint x: 995, startPoint y: 107, endPoint x: 905, endPoint y: 523, distance: 425.9
click at [905, 523] on div "Um von einem Element zum anderen zu gelangen, drückst du die Pfeiltasten entspr…" at bounding box center [1046, 340] width 419 height 583
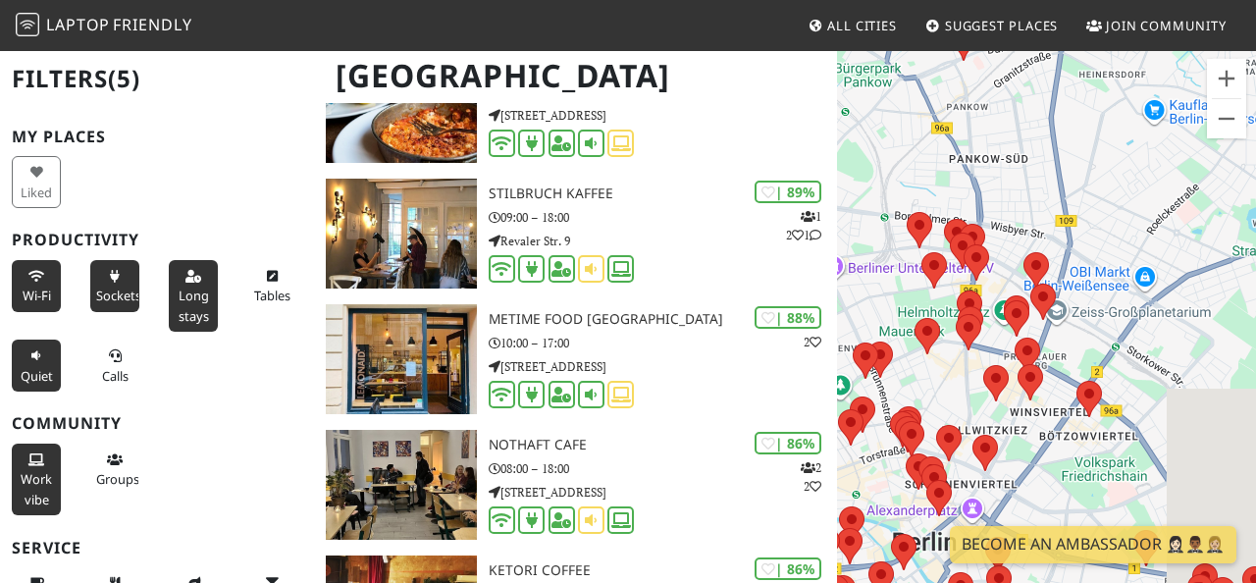
drag, startPoint x: 1207, startPoint y: 351, endPoint x: 1085, endPoint y: 363, distance: 123.3
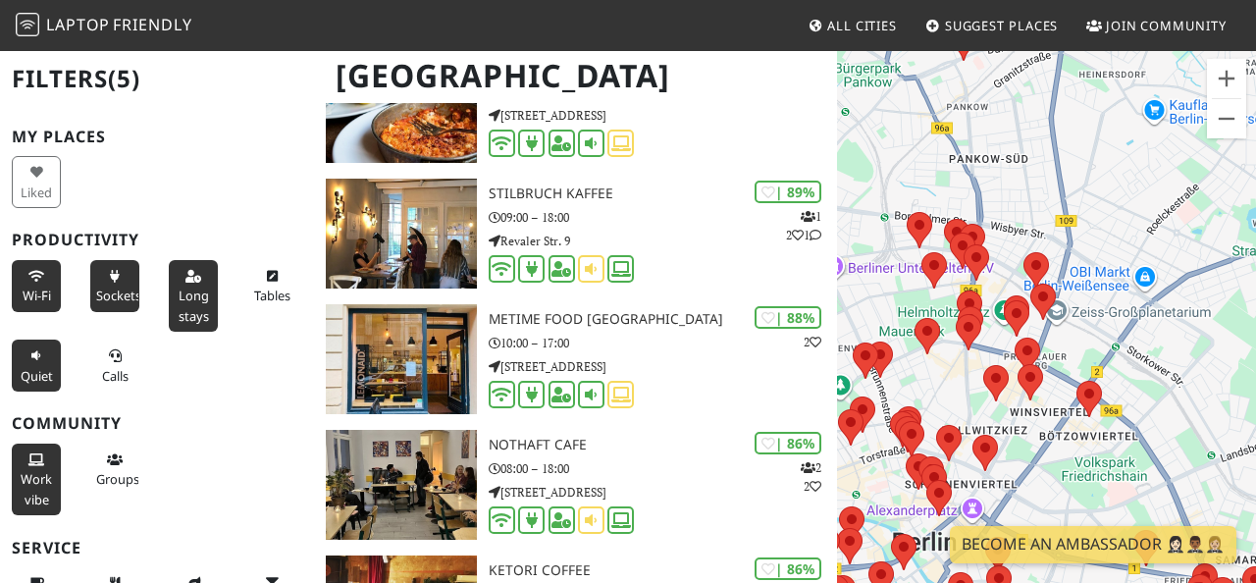
click at [1084, 363] on div "Um von einem Element zum anderen zu gelangen, drückst du die Pfeiltasten entspr…" at bounding box center [1046, 340] width 419 height 583
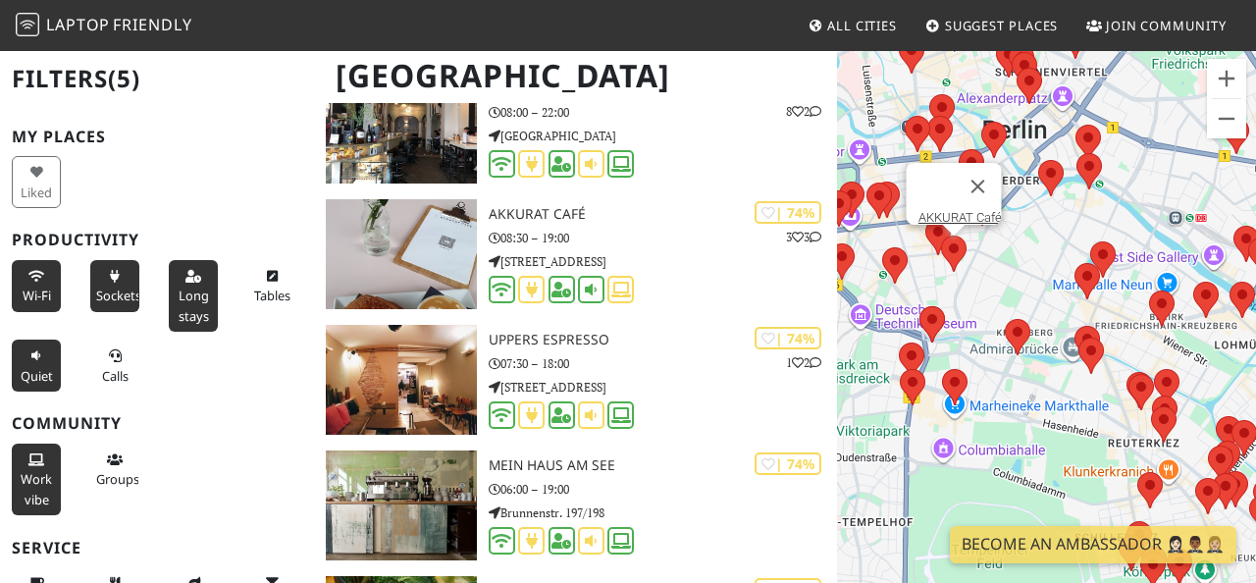
scroll to position [3874, 0]
